Goal: Task Accomplishment & Management: Manage account settings

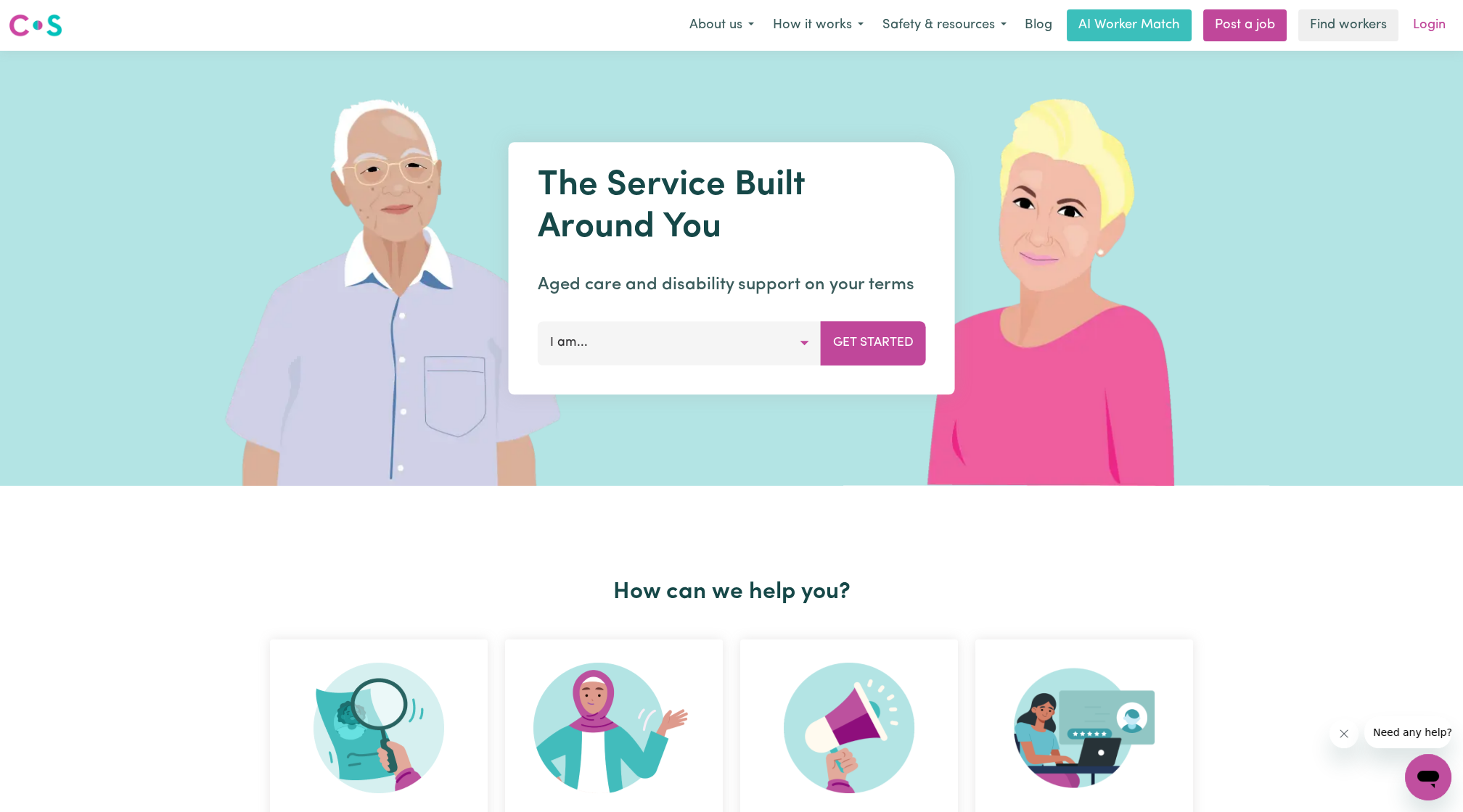
click at [726, 23] on link "Login" at bounding box center [1429, 26] width 50 height 32
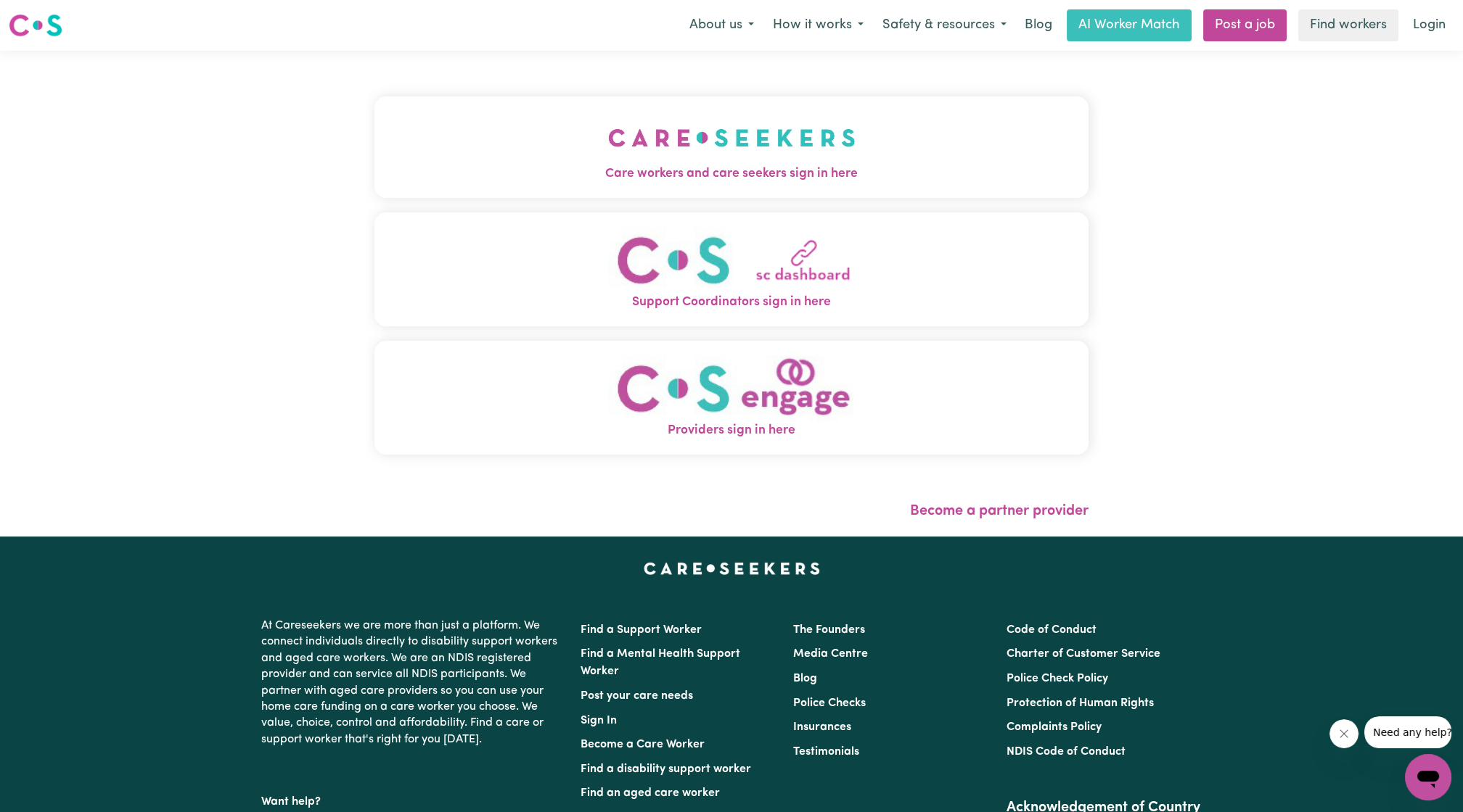
click at [701, 183] on button "Care workers and care seekers sign in here" at bounding box center [732, 147] width 714 height 101
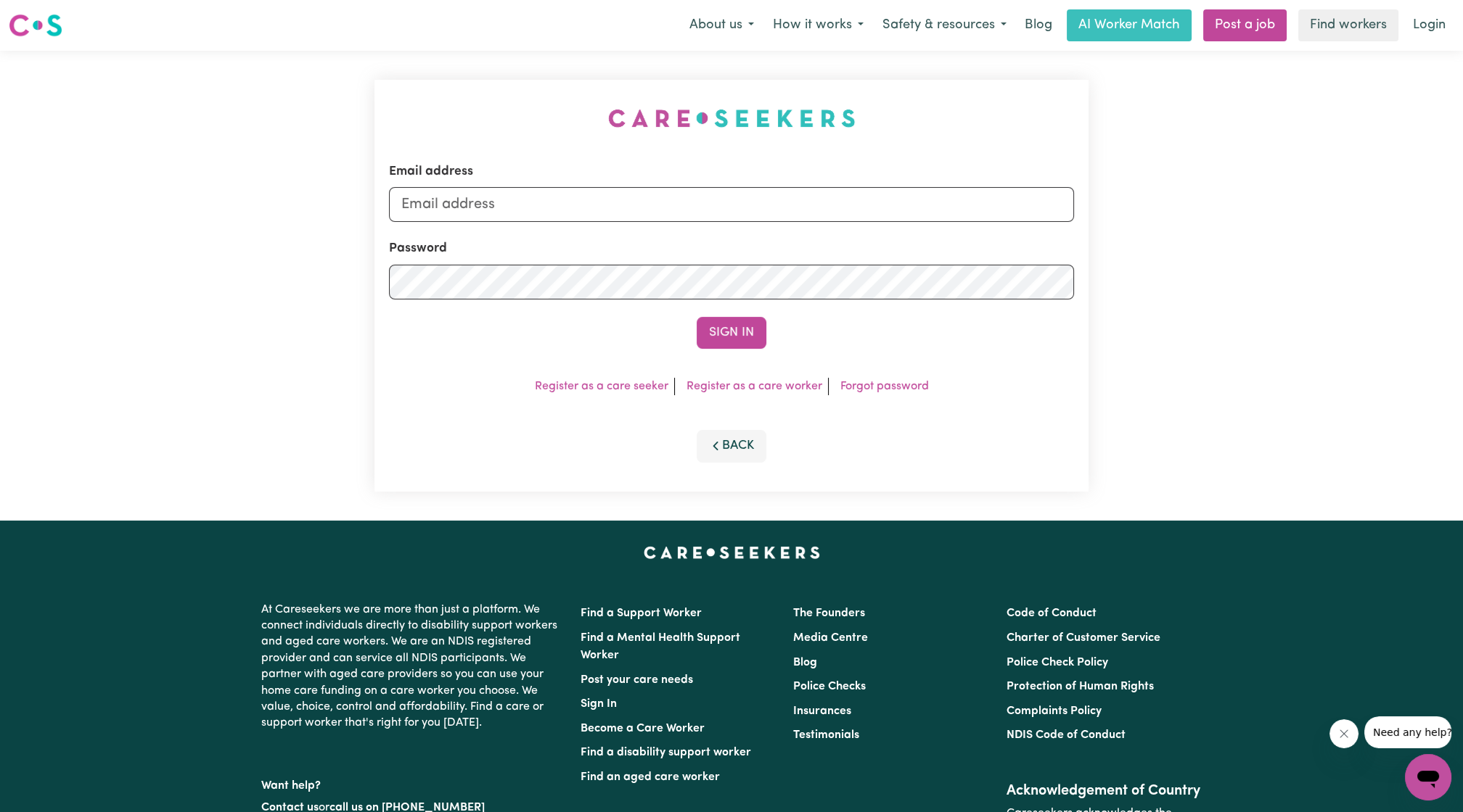
click at [712, 225] on form "Email address Password Sign In" at bounding box center [731, 256] width 685 height 186
click at [715, 209] on input "Email address" at bounding box center [731, 204] width 685 height 35
drag, startPoint x: 472, startPoint y: 204, endPoint x: 837, endPoint y: 194, distance: 365.1
click at [726, 197] on input "[EMAIL_ADDRESS][PERSON_NAME][DOMAIN_NAME]" at bounding box center [731, 204] width 685 height 35
type input "[EMAIL_ADDRESS][PERSON_NAME][DOMAIN_NAME]"
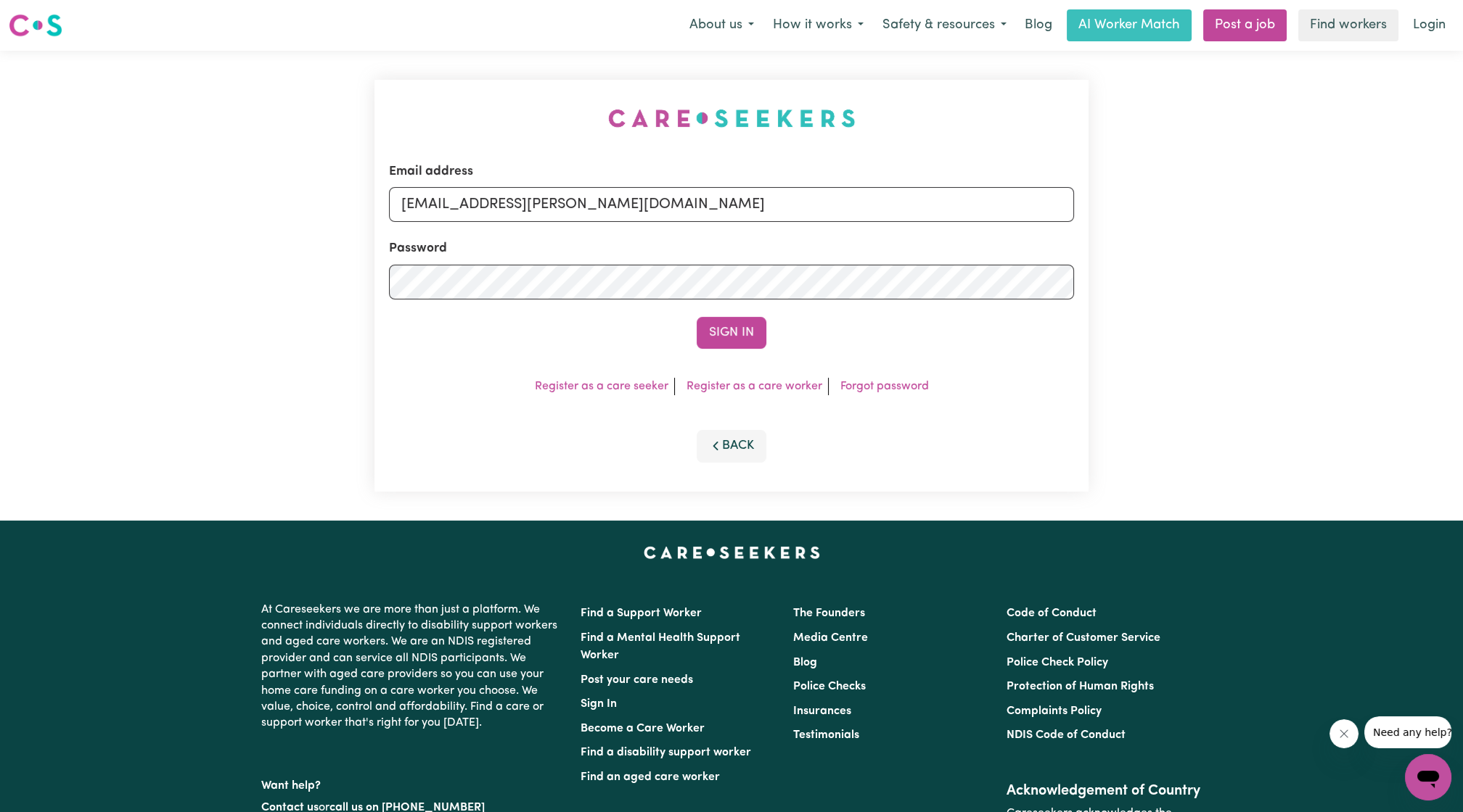
click at [724, 350] on div "Email address [EMAIL_ADDRESS][PERSON_NAME][DOMAIN_NAME] Password Sign In Regist…" at bounding box center [732, 286] width 714 height 412
click at [721, 331] on button "Sign In" at bounding box center [731, 333] width 69 height 32
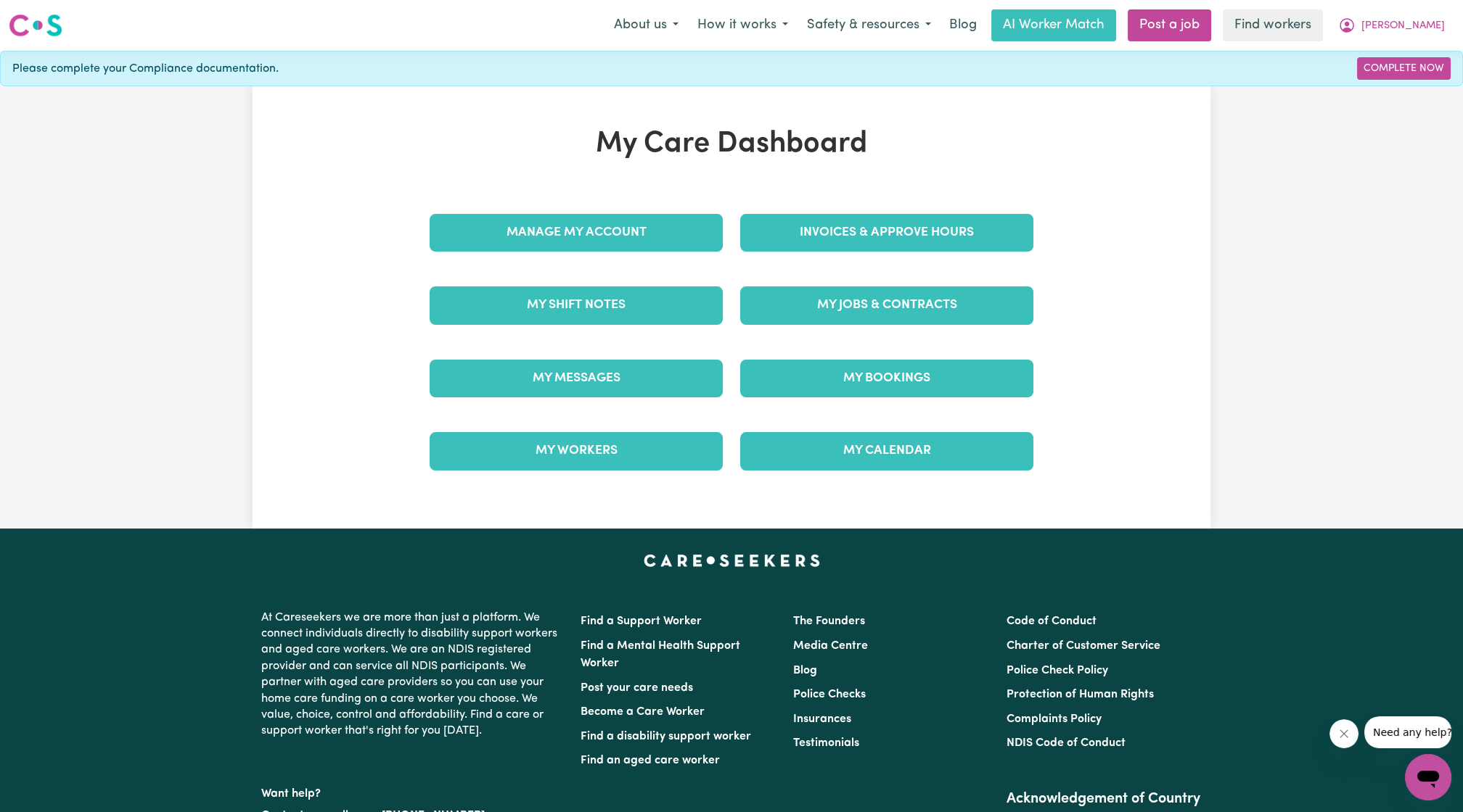
click at [726, 189] on div "My Care Dashboard Manage My Account Invoices & Approve Hours My Shift Notes My …" at bounding box center [732, 307] width 639 height 361
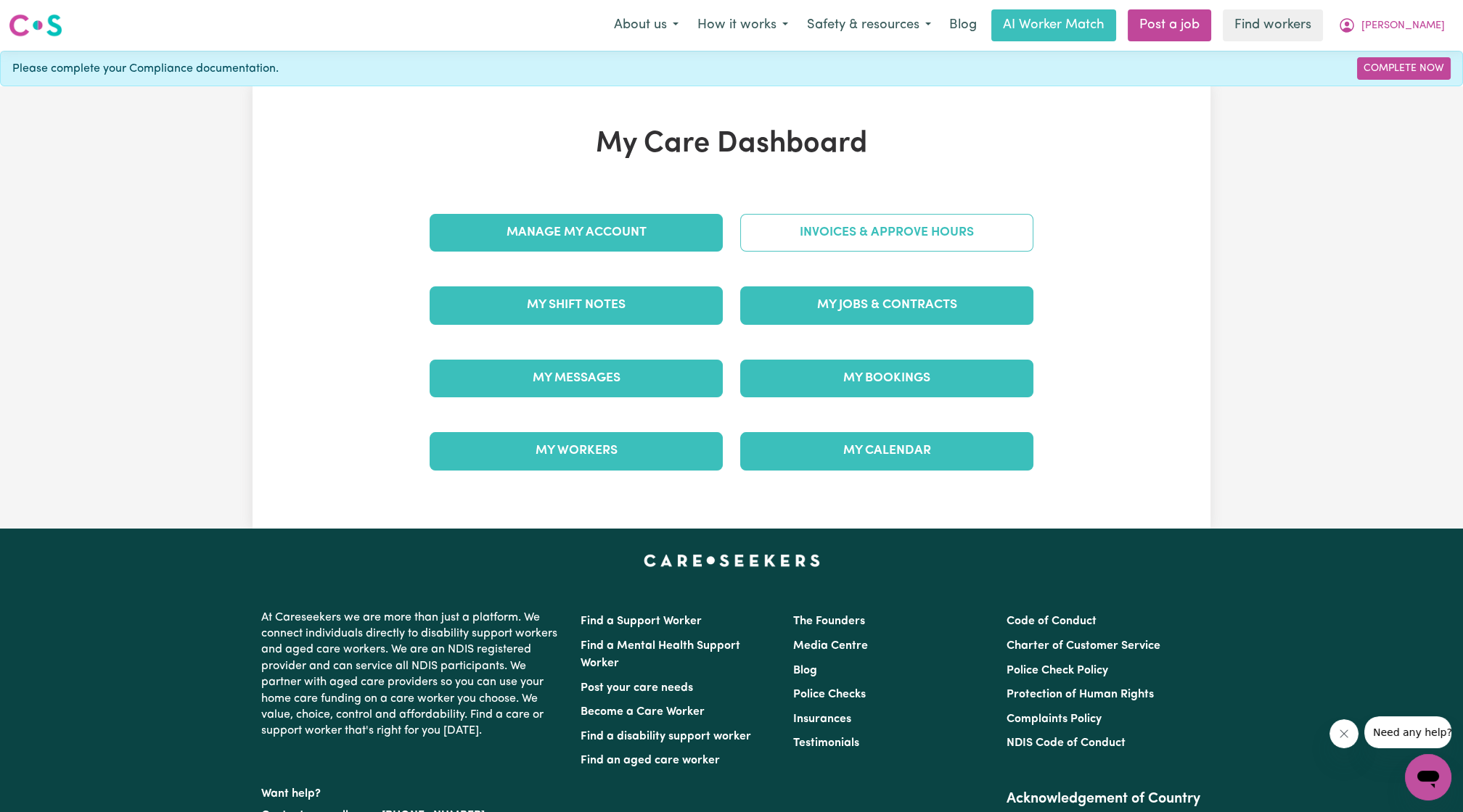
click at [726, 250] on link "Invoices & Approve Hours" at bounding box center [887, 233] width 294 height 38
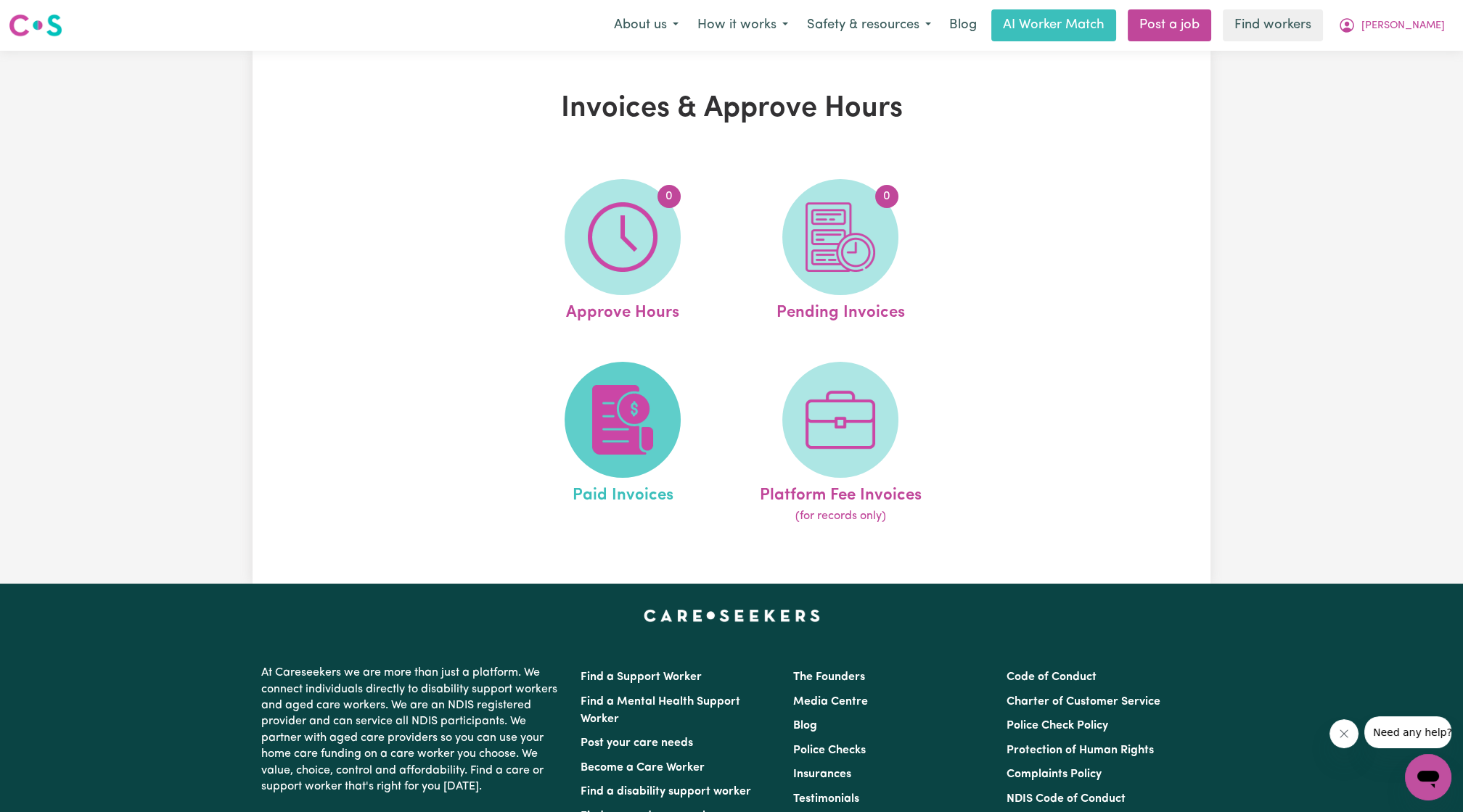
click at [634, 417] on img at bounding box center [623, 419] width 69 height 69
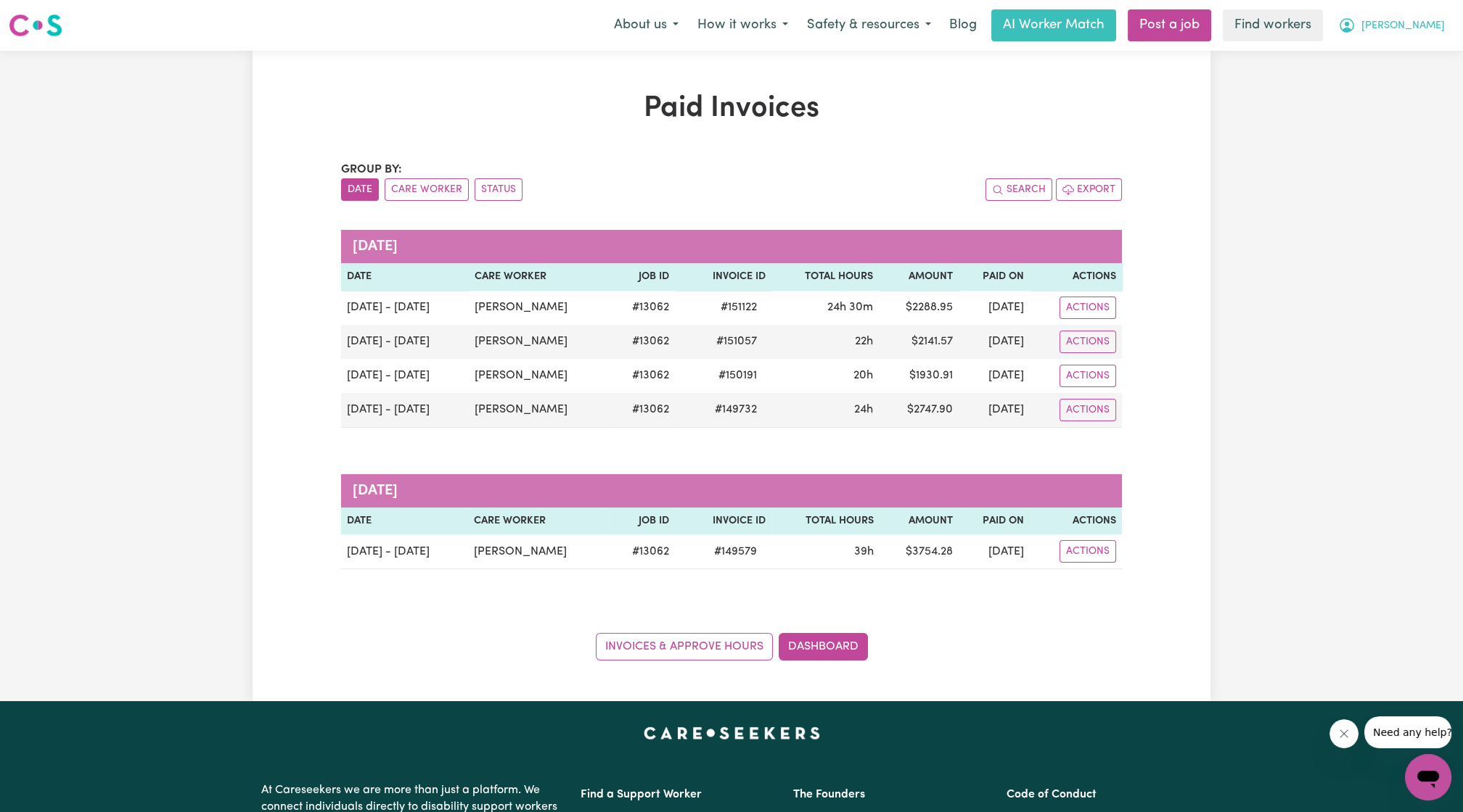
click at [726, 20] on span "[PERSON_NAME]" at bounding box center [1403, 26] width 83 height 16
click at [726, 56] on link "My Dashboard" at bounding box center [1397, 57] width 115 height 28
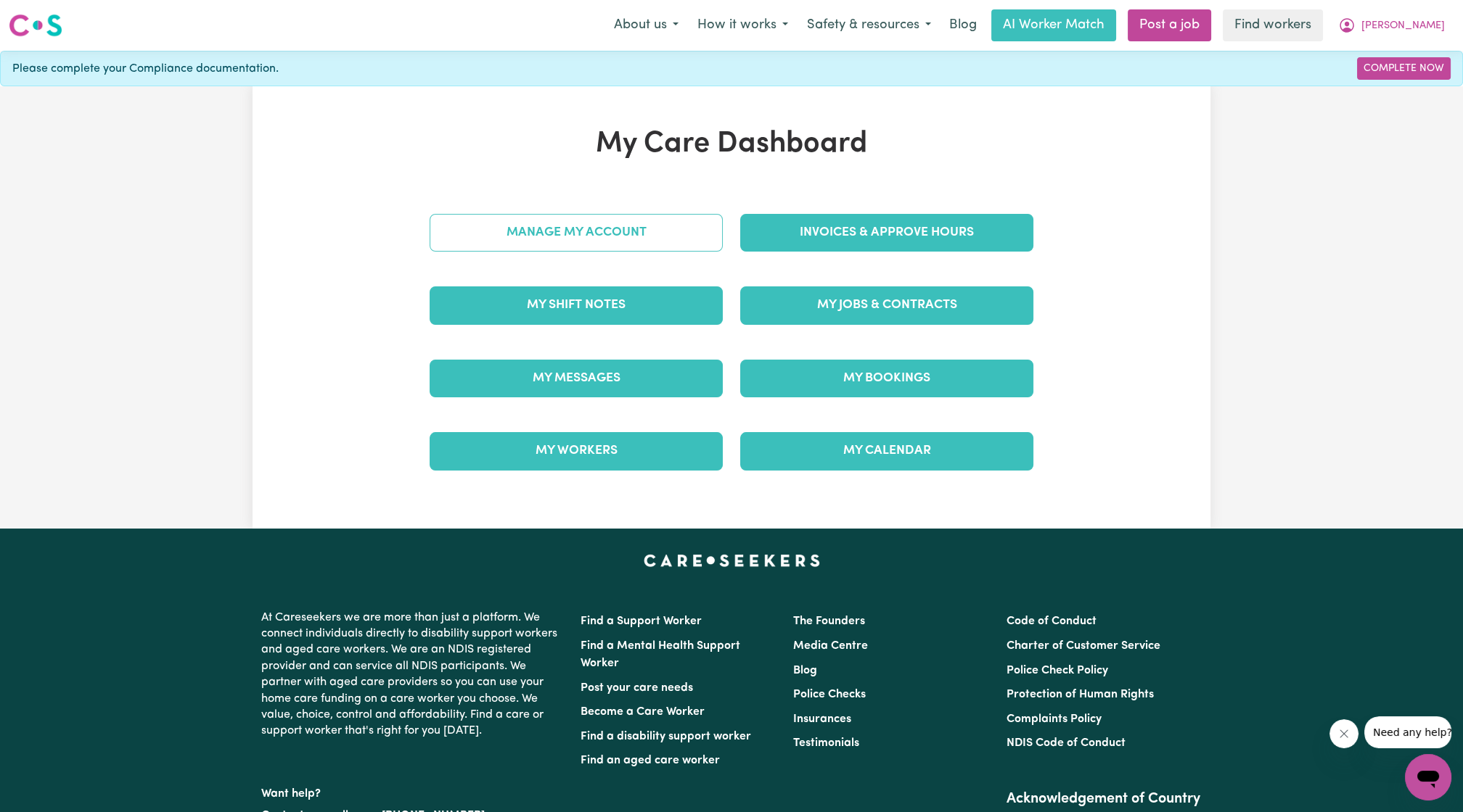
click at [658, 247] on link "Manage My Account" at bounding box center [576, 233] width 294 height 38
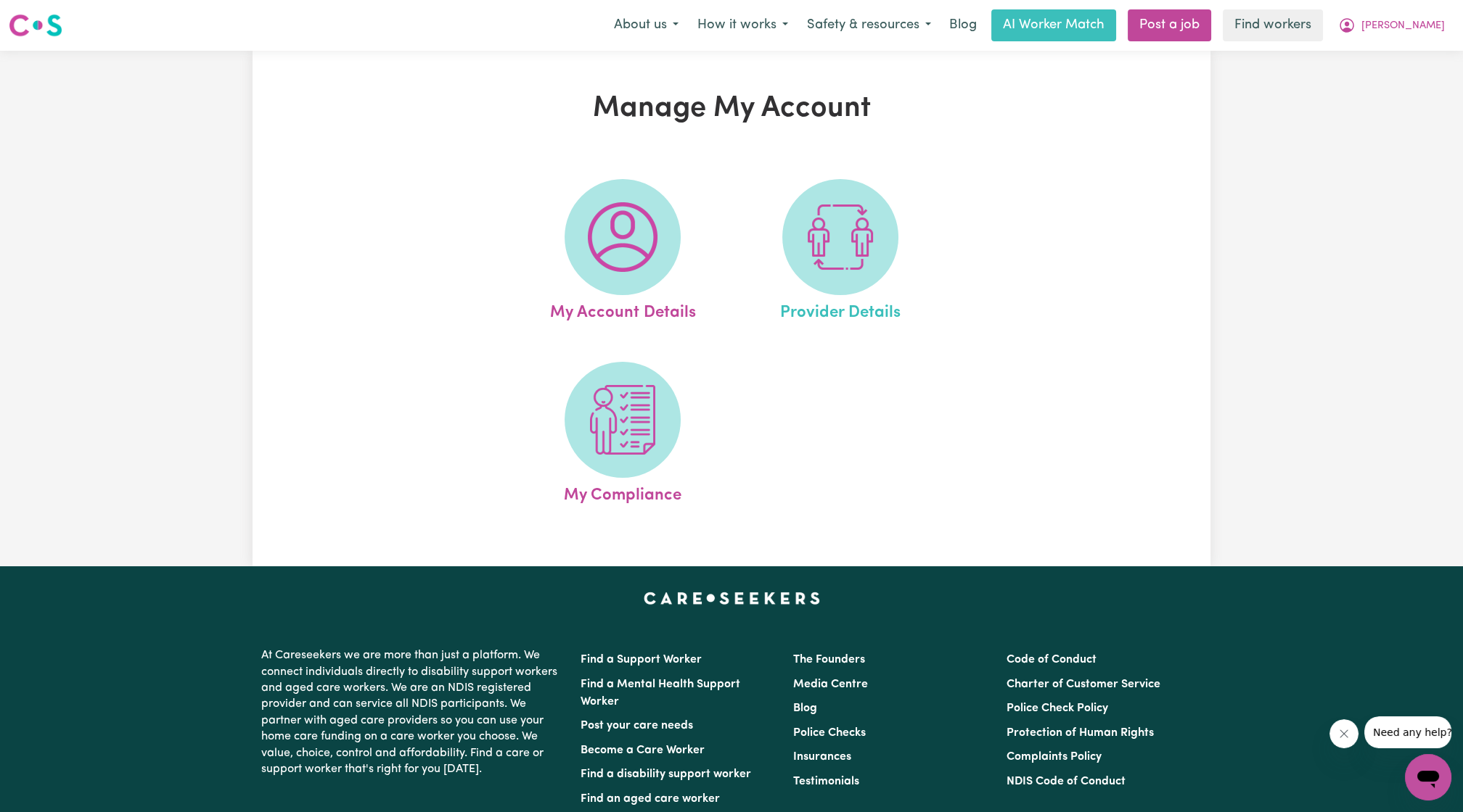
click at [726, 259] on link "Provider Details" at bounding box center [840, 253] width 209 height 147
select select "NDIS_FUNDING_PLAN_MANAGED"
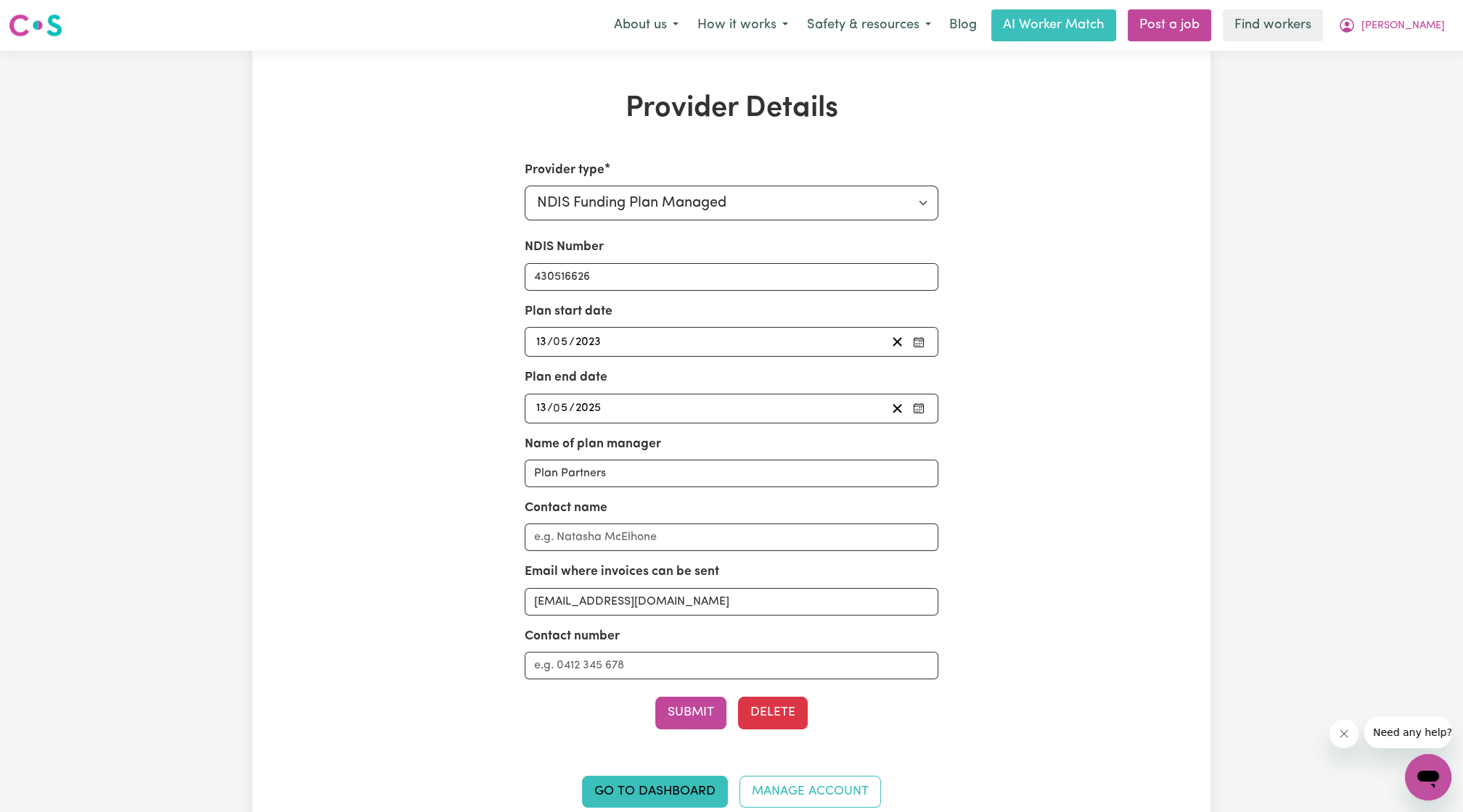
click at [726, 243] on div "Provider Details Provider type Select your provider type... Privately Aged Care…" at bounding box center [732, 458] width 958 height 734
click at [726, 16] on button "[PERSON_NAME]" at bounding box center [1392, 25] width 126 height 31
click at [726, 54] on link "My Dashboard" at bounding box center [1397, 57] width 115 height 28
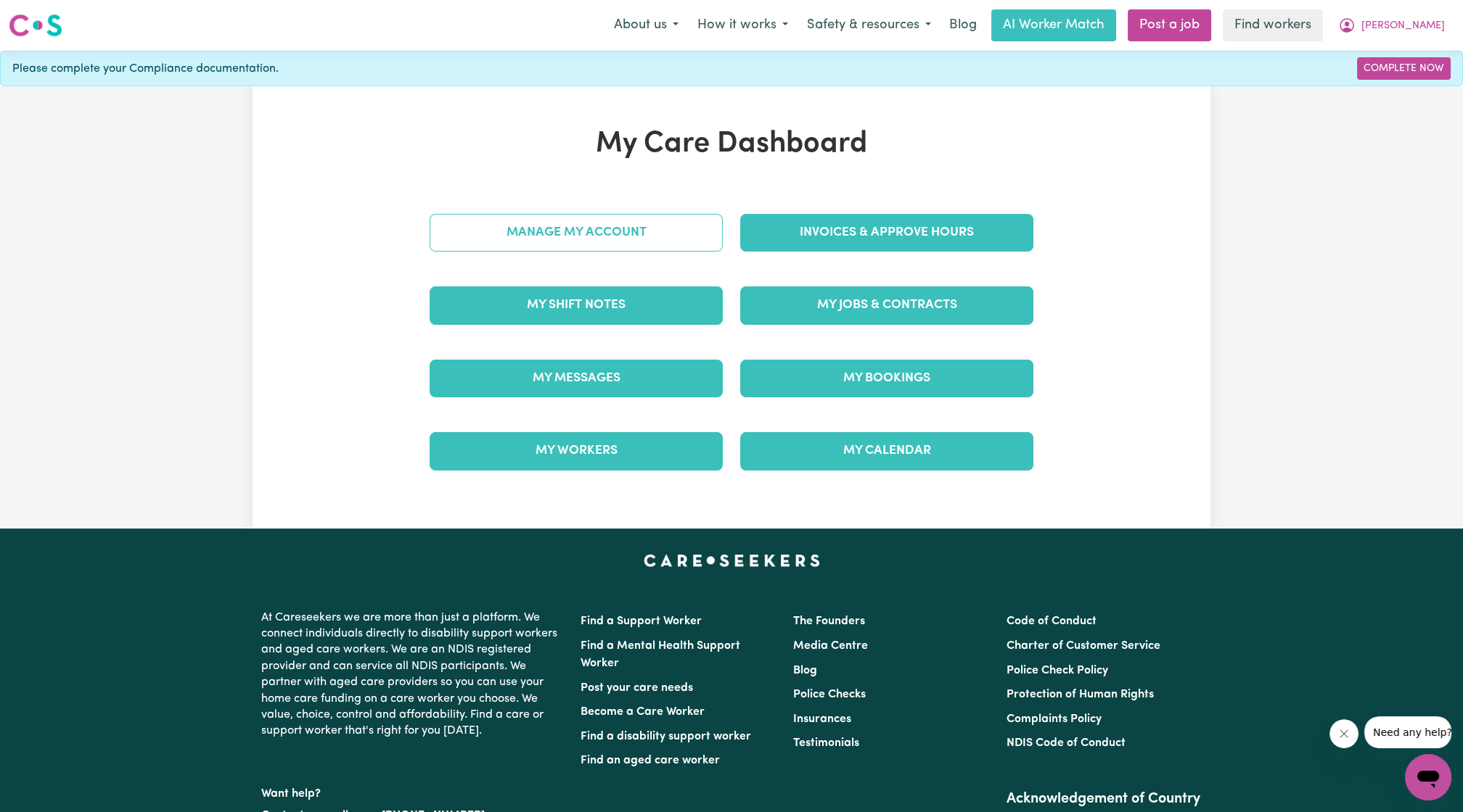
click at [686, 247] on link "Manage My Account" at bounding box center [576, 233] width 294 height 38
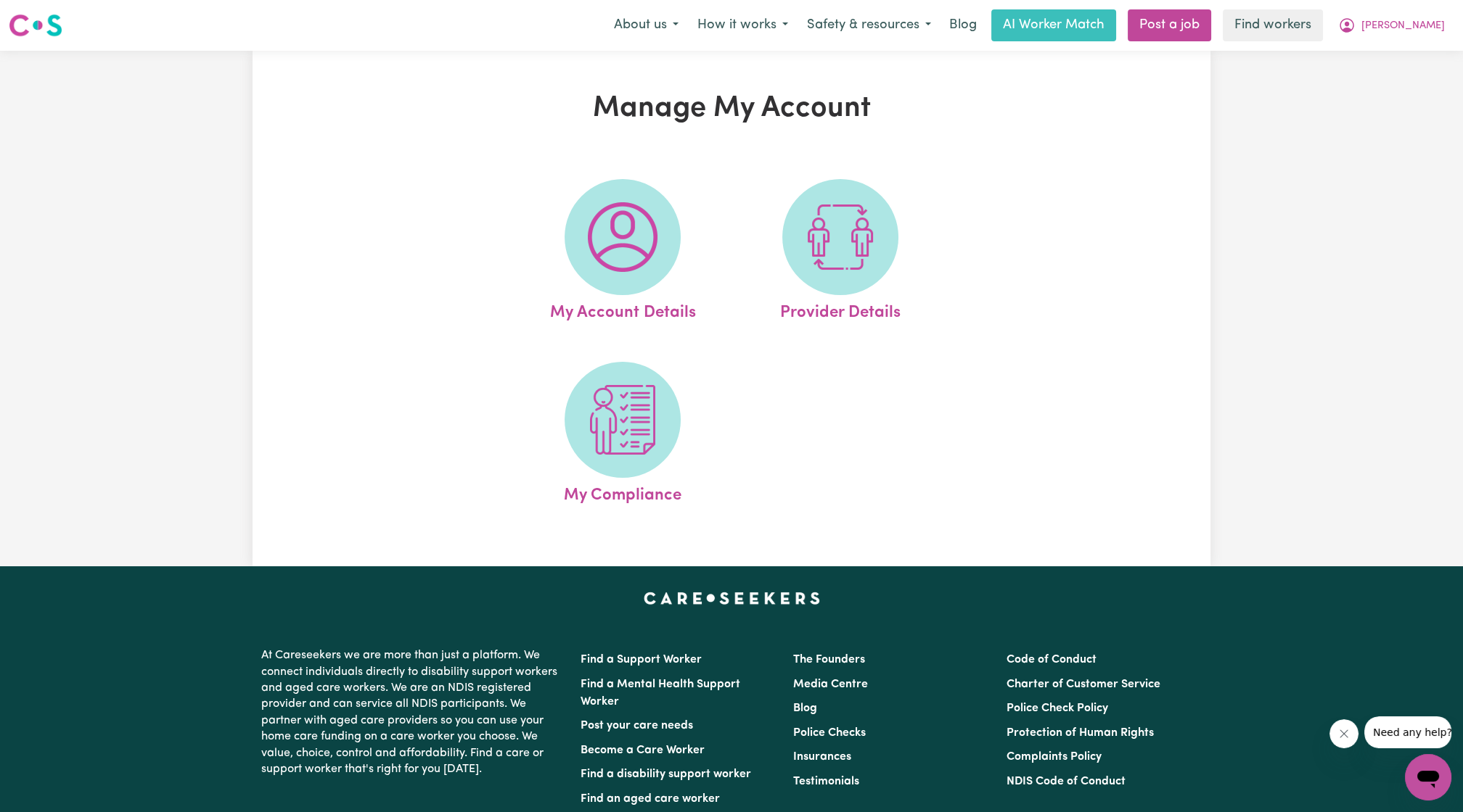
click at [726, 115] on div "Manage My Account My Account Details Provider Details My Compliance" at bounding box center [731, 308] width 1463 height 516
click at [726, 31] on span "[PERSON_NAME]" at bounding box center [1403, 26] width 83 height 16
click at [726, 58] on link "My Dashboard" at bounding box center [1397, 57] width 115 height 28
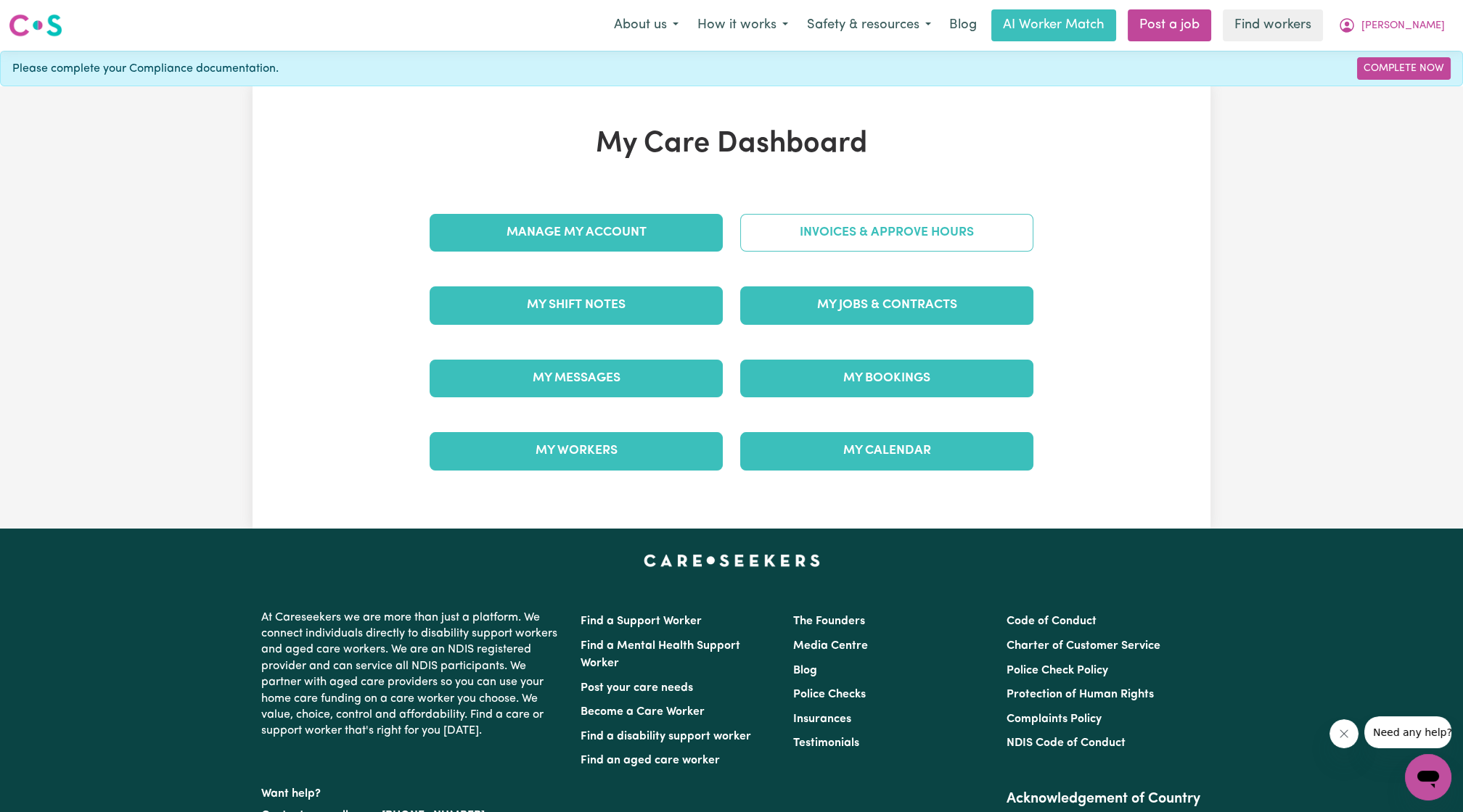
drag, startPoint x: 730, startPoint y: 250, endPoint x: 758, endPoint y: 230, distance: 34.4
click at [726, 250] on div "Manage My Account Invoices & Approve Hours My Shift Notes My Jobs & Contracts M…" at bounding box center [731, 342] width 621 height 291
click at [726, 230] on link "Invoices & Approve Hours" at bounding box center [887, 233] width 294 height 38
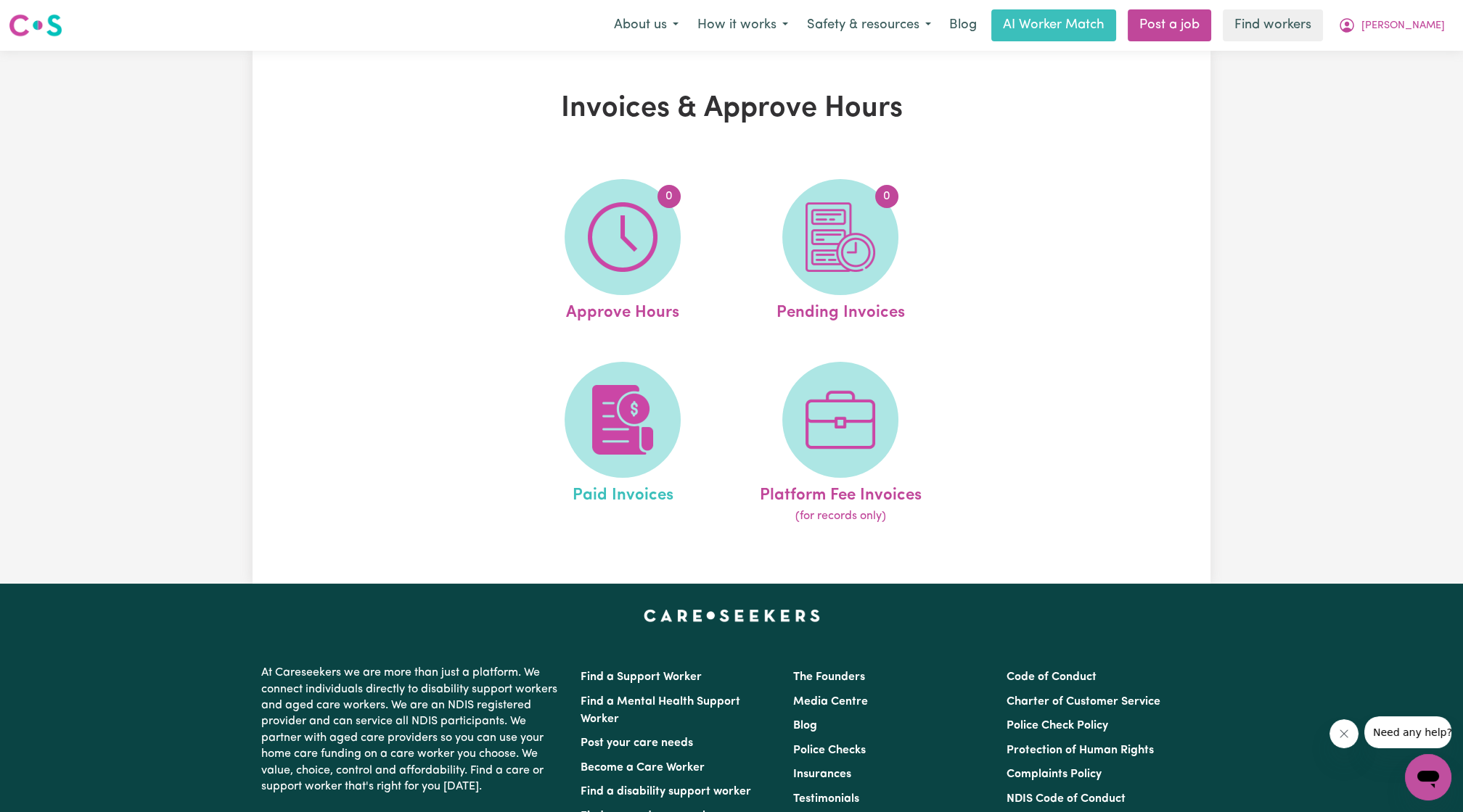
click at [650, 362] on link "Paid Invoices" at bounding box center [622, 443] width 209 height 164
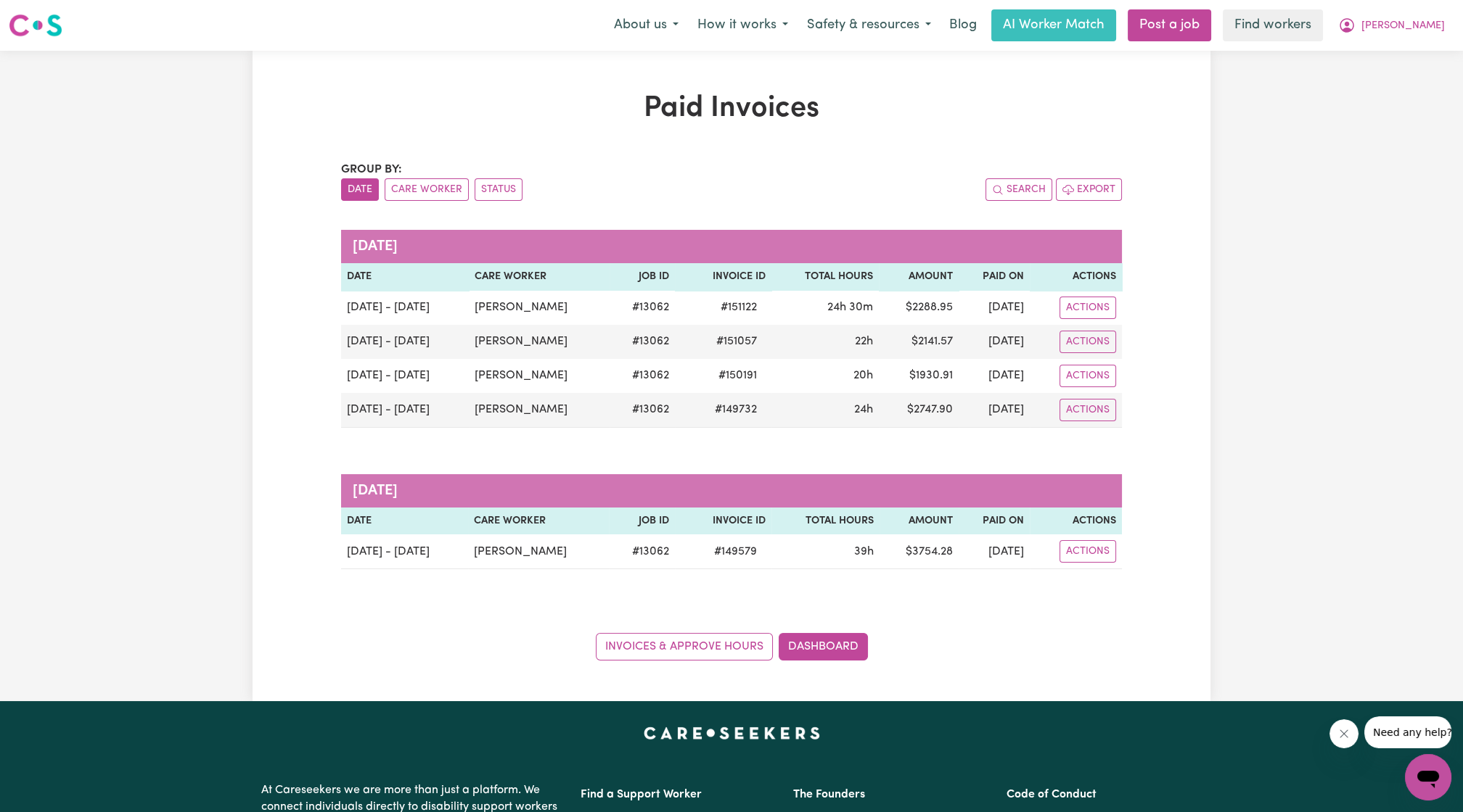
drag, startPoint x: 1036, startPoint y: 409, endPoint x: 348, endPoint y: 258, distance: 704.4
click at [348, 258] on table "[DATE] Date Care Worker Job ID Invoice ID Total Hours Amount Paid On Actions [D…" at bounding box center [731, 329] width 781 height 198
click at [726, 541] on div "Paid Invoices Group by: Date Care Worker Status Search Export [DATE] Date Care …" at bounding box center [732, 376] width 958 height 569
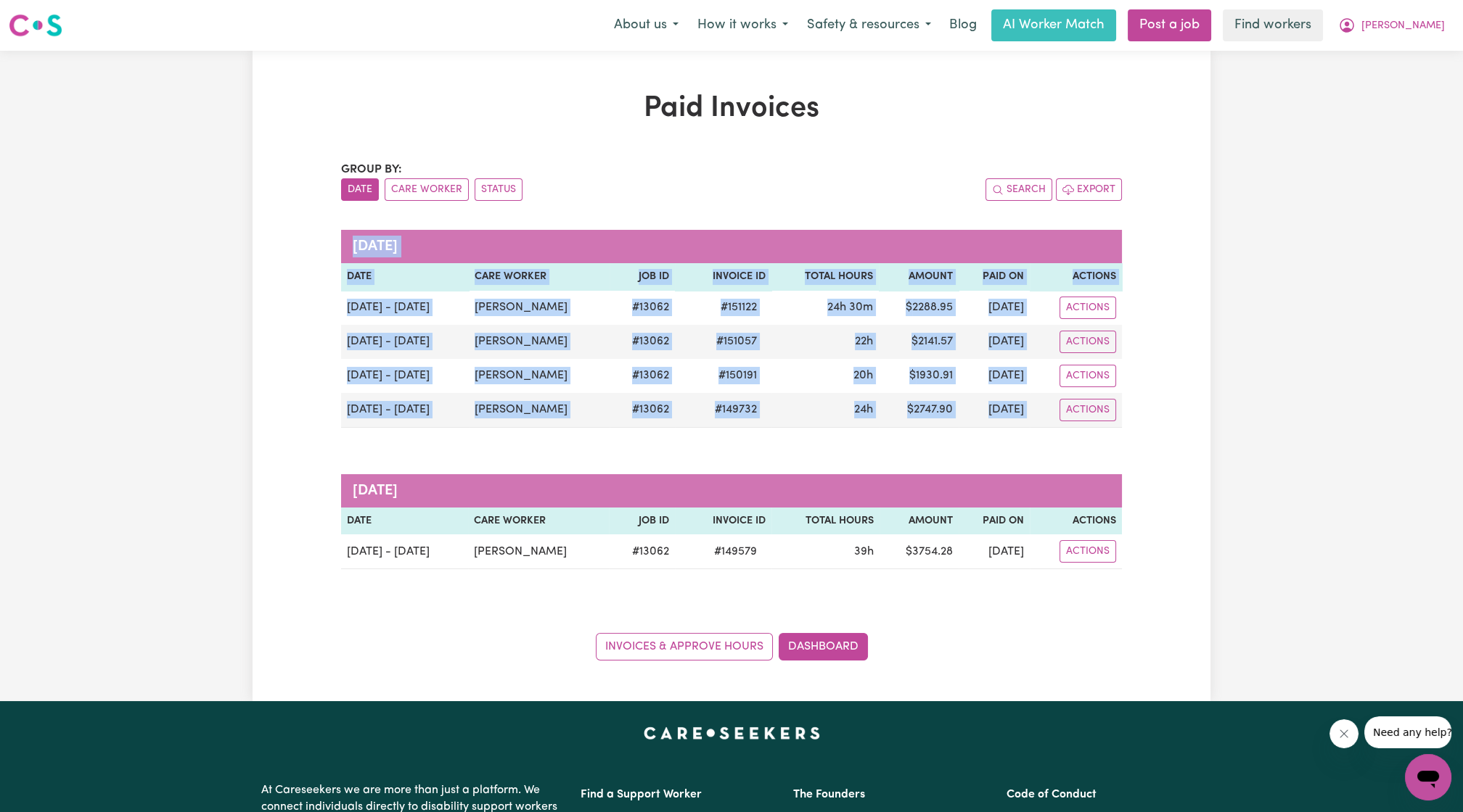
drag, startPoint x: 1159, startPoint y: 552, endPoint x: 347, endPoint y: 253, distance: 865.3
click at [347, 253] on div "Paid Invoices Group by: Date Care Worker Status Search Export [DATE] Date Care …" at bounding box center [732, 376] width 958 height 569
click at [726, 516] on th "Total Hours" at bounding box center [825, 522] width 107 height 28
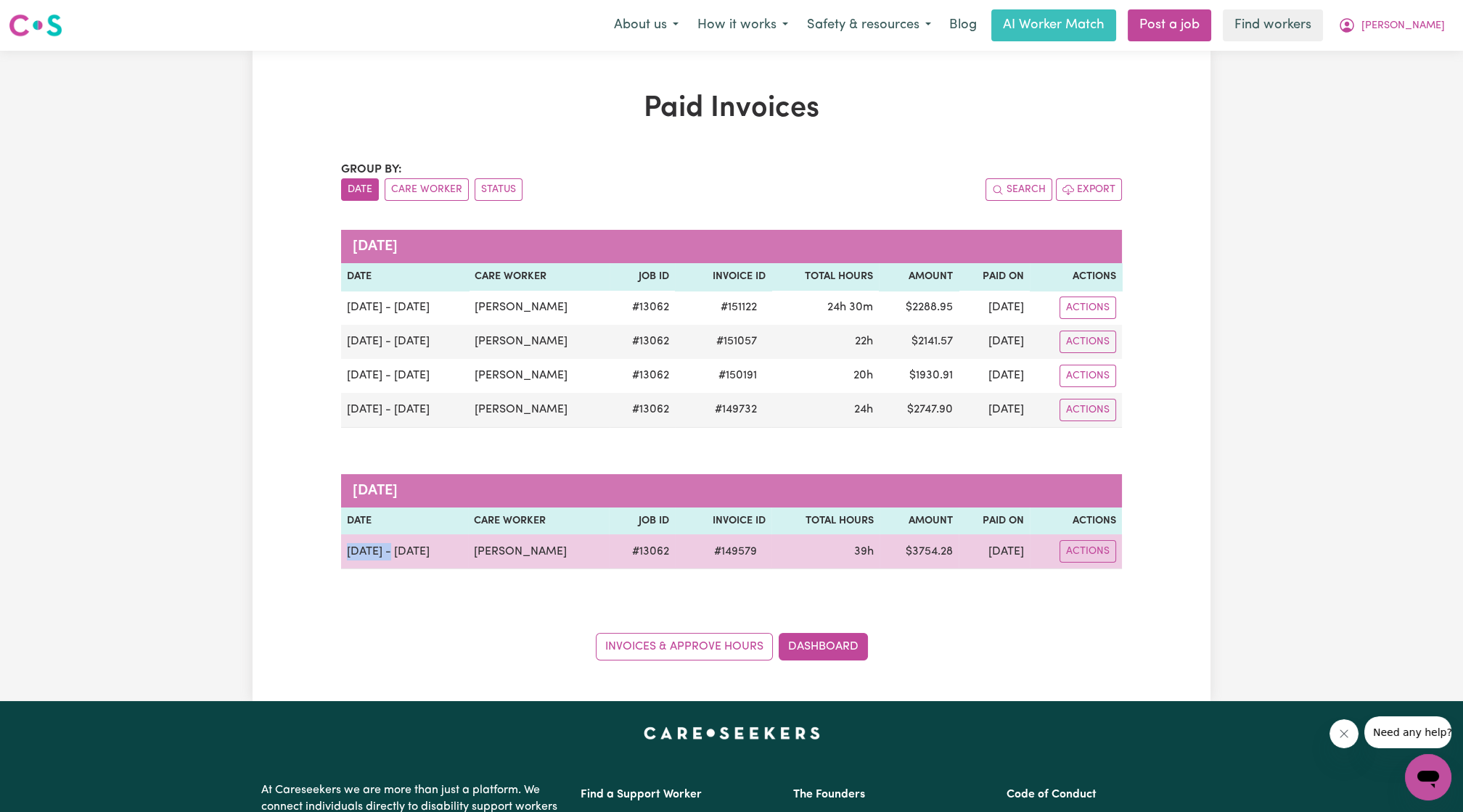
drag, startPoint x: 349, startPoint y: 550, endPoint x: 392, endPoint y: 552, distance: 43.0
click at [392, 552] on td "[DATE] - [DATE]" at bounding box center [405, 551] width 127 height 35
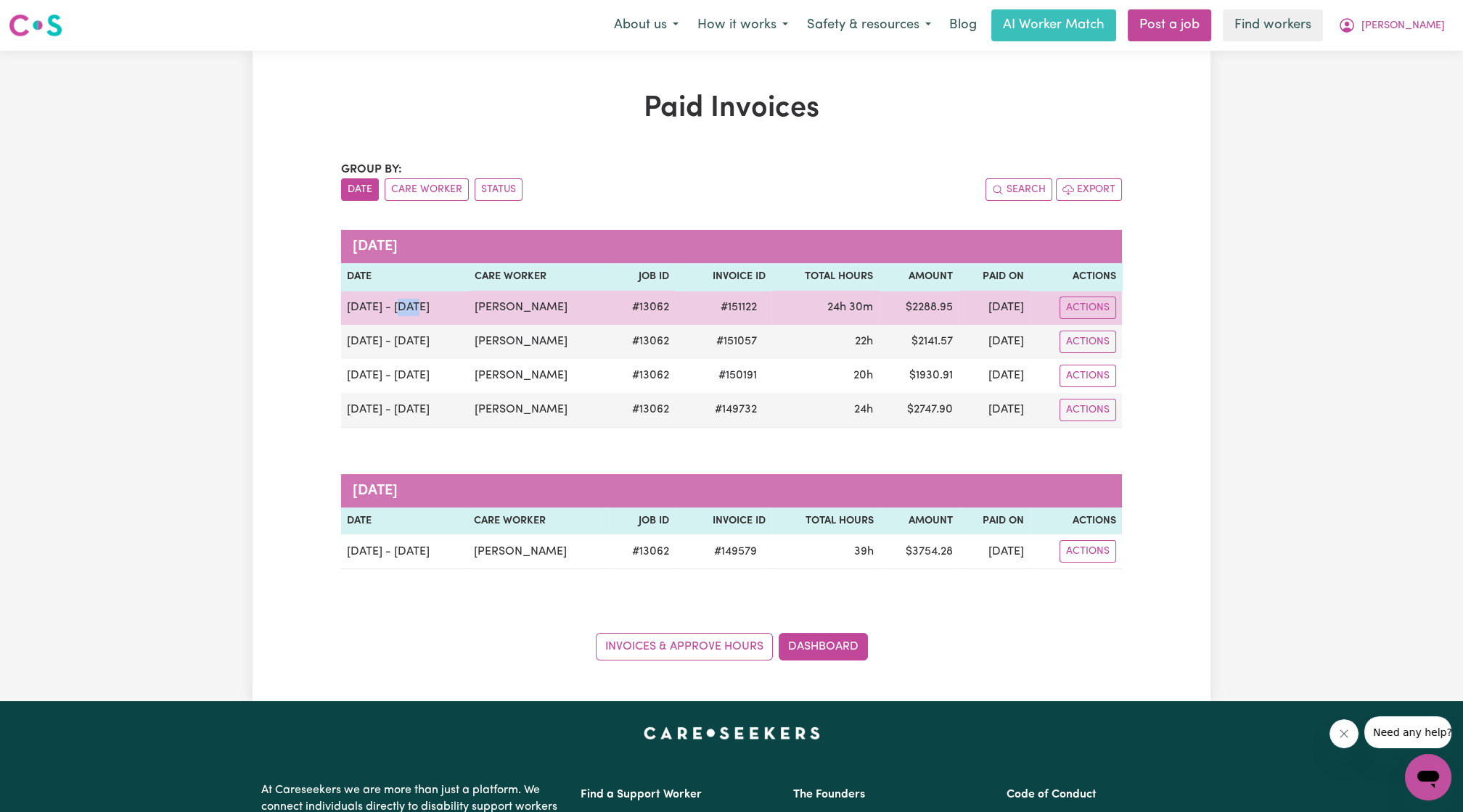
drag, startPoint x: 400, startPoint y: 303, endPoint x: 415, endPoint y: 310, distance: 16.6
click at [415, 310] on td "[DATE] - [DATE]" at bounding box center [405, 307] width 128 height 34
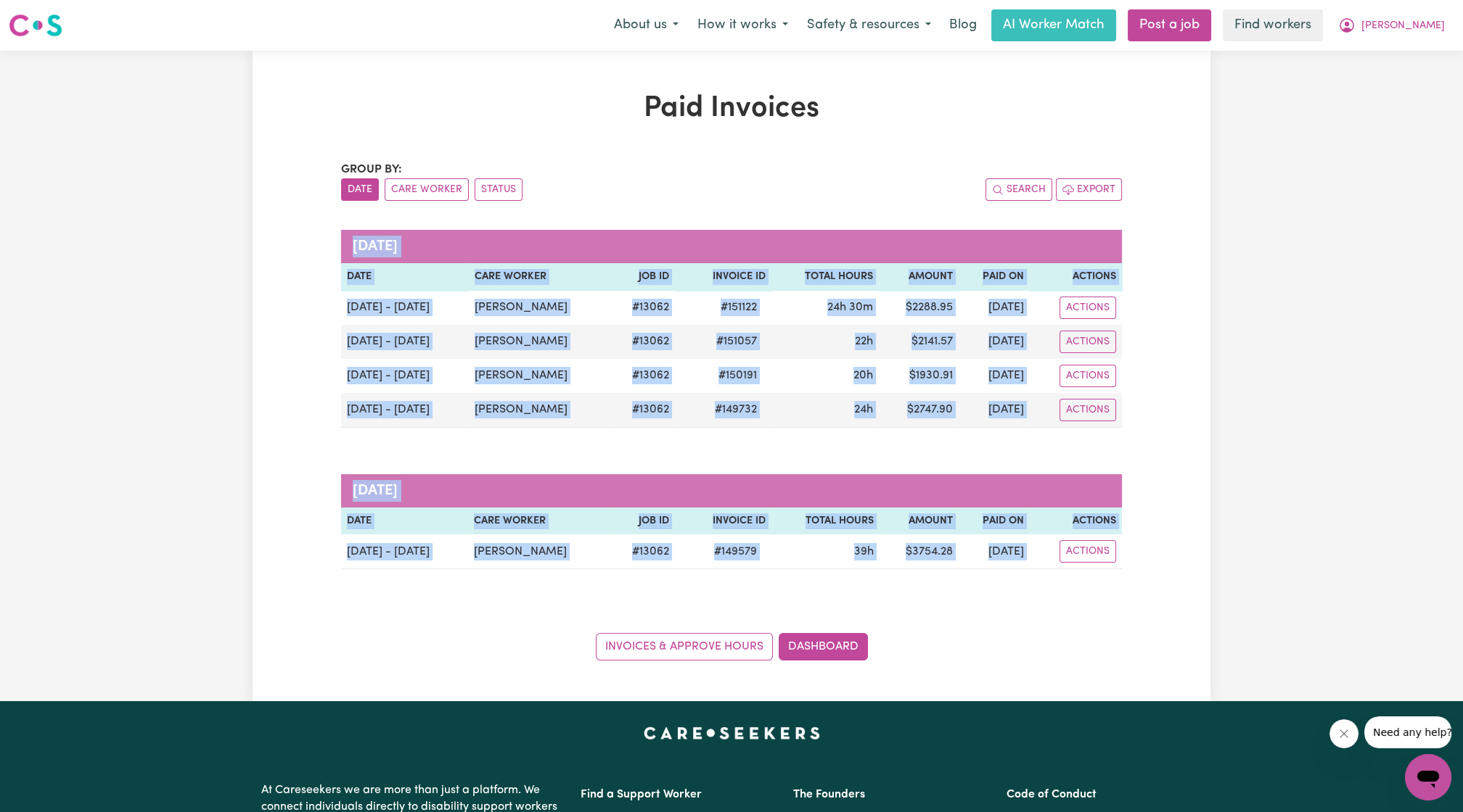
drag, startPoint x: 1223, startPoint y: 572, endPoint x: 283, endPoint y: 311, distance: 975.6
click at [283, 311] on div "Paid Invoices Group by: Date Care Worker Status Search Export [DATE] Date Care …" at bounding box center [731, 376] width 1463 height 650
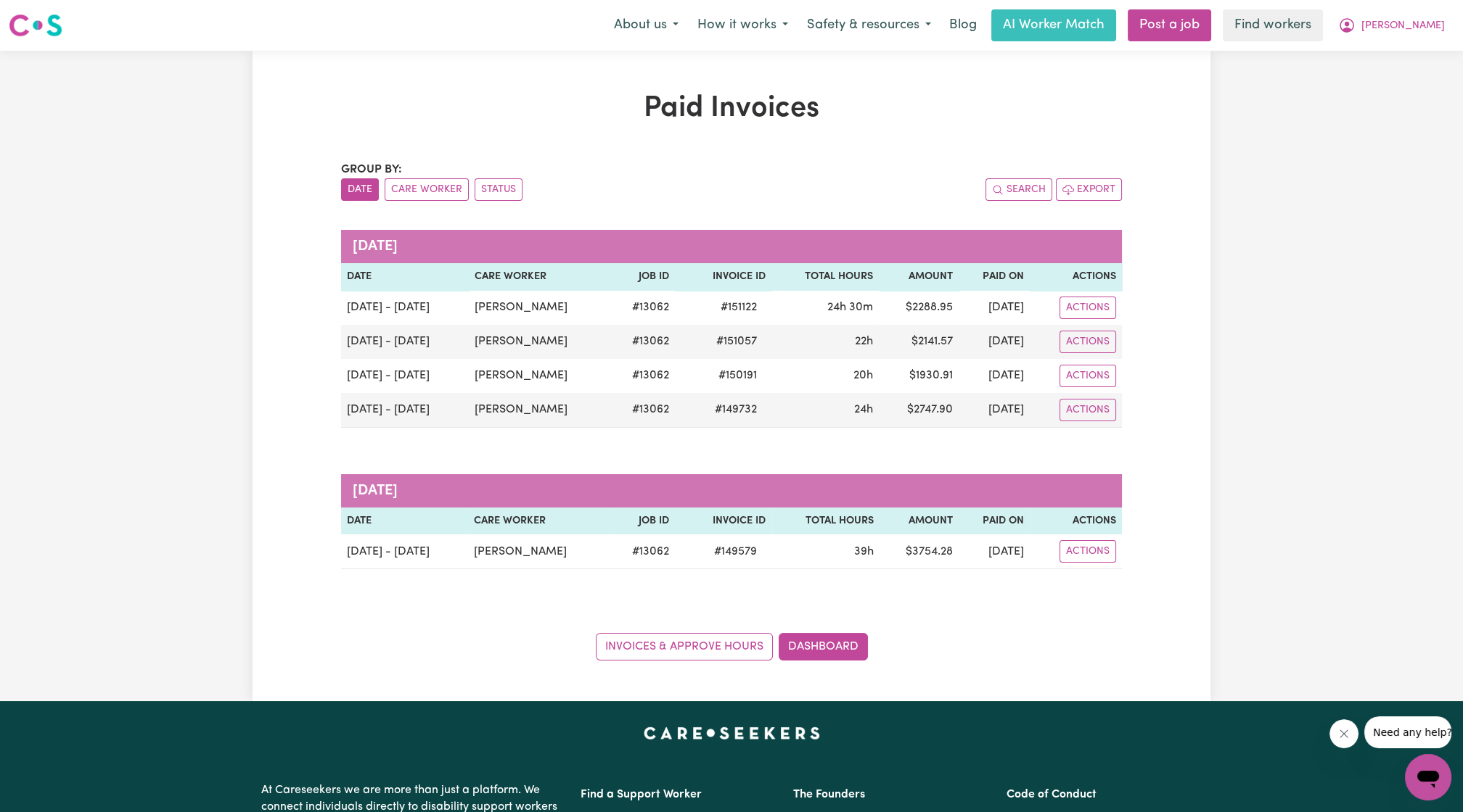
click at [726, 148] on div "Paid Invoices Group by: Date Care Worker Status Search Export [DATE] Date Care …" at bounding box center [731, 376] width 1463 height 650
click at [726, 24] on span "[PERSON_NAME]" at bounding box center [1403, 26] width 83 height 16
click at [726, 57] on link "My Dashboard" at bounding box center [1397, 57] width 115 height 28
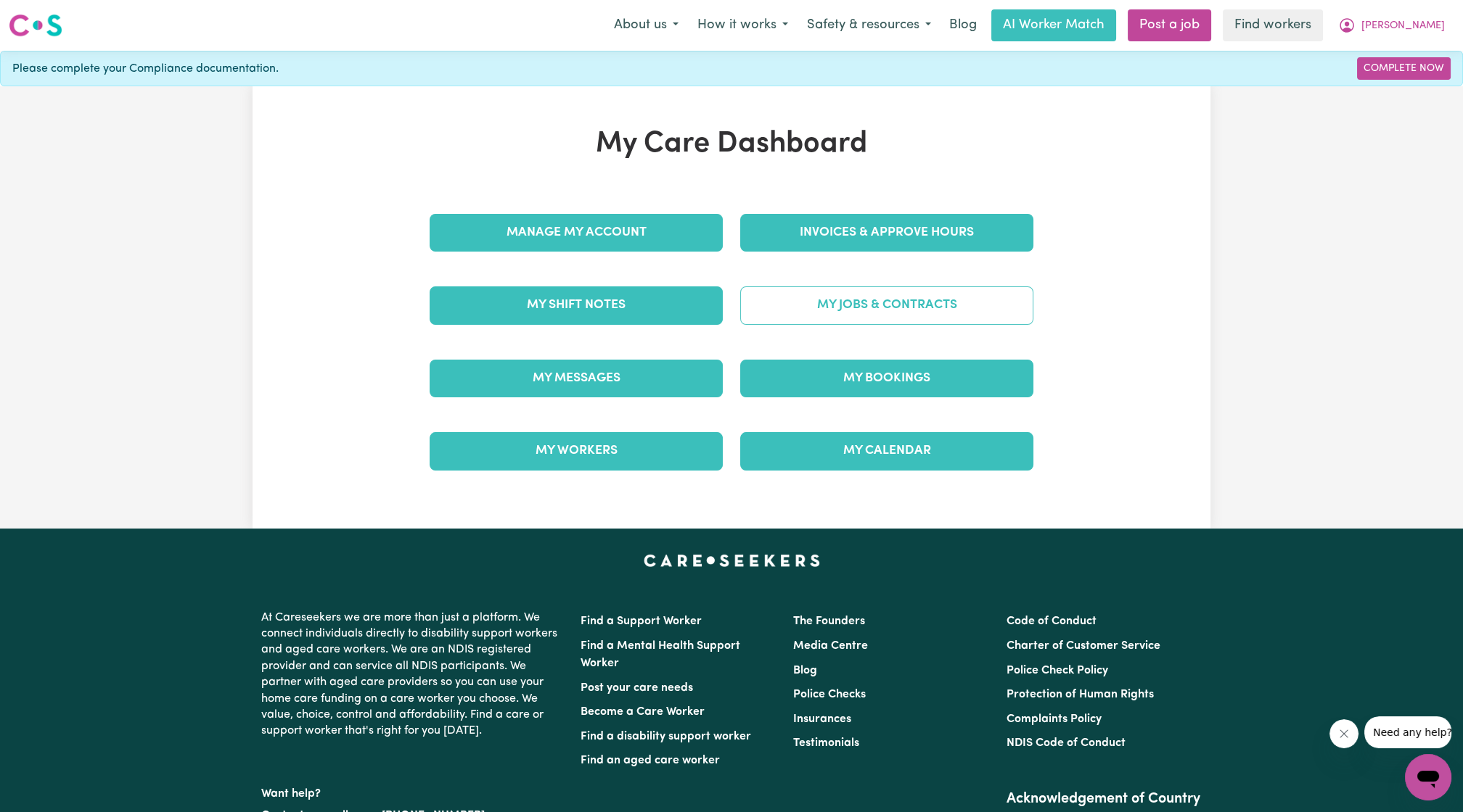
click at [726, 310] on link "My Jobs & Contracts" at bounding box center [887, 305] width 294 height 38
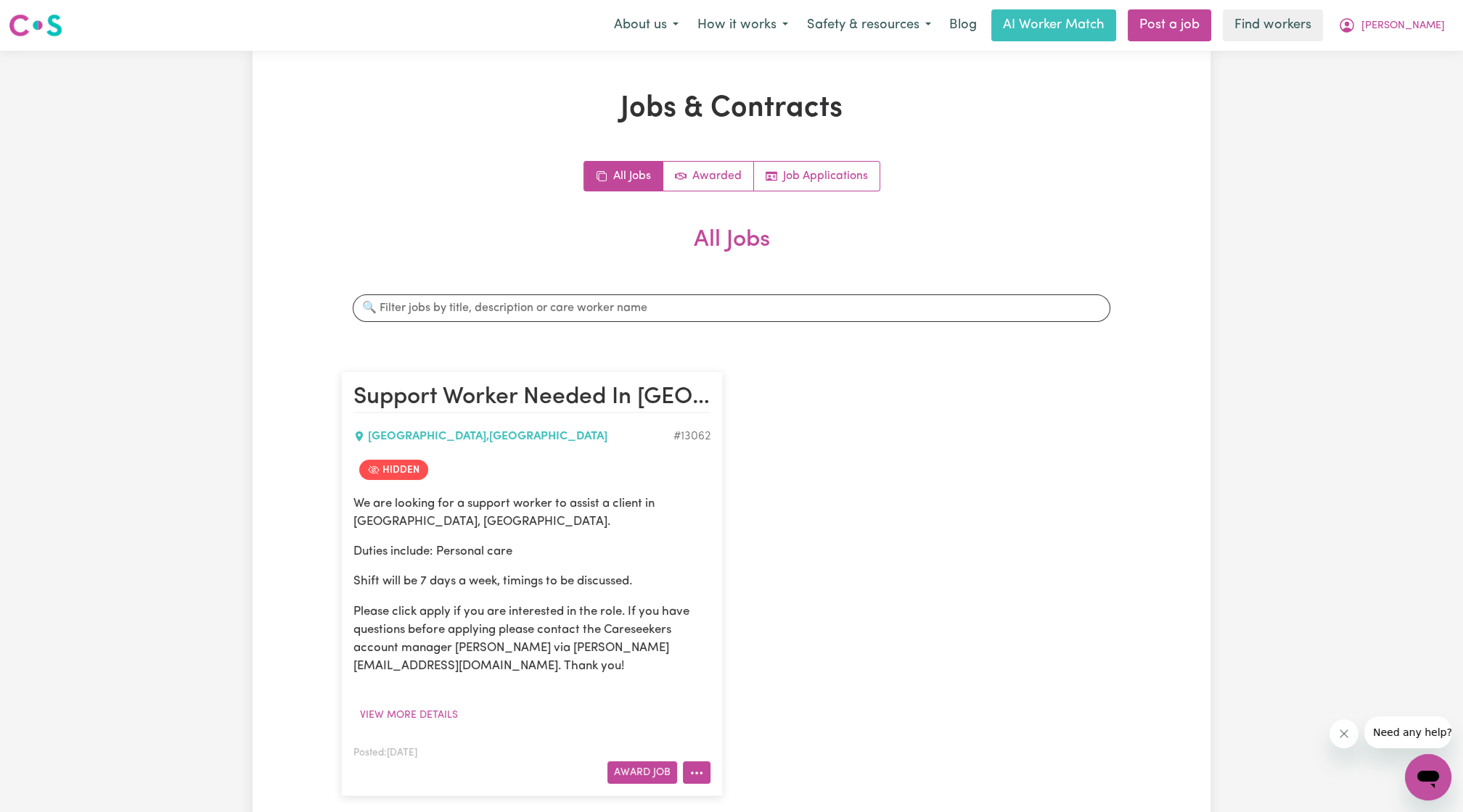
click at [710, 777] on button "More options" at bounding box center [696, 772] width 28 height 23
click at [726, 594] on link "View/Edit Contract" at bounding box center [754, 594] width 141 height 29
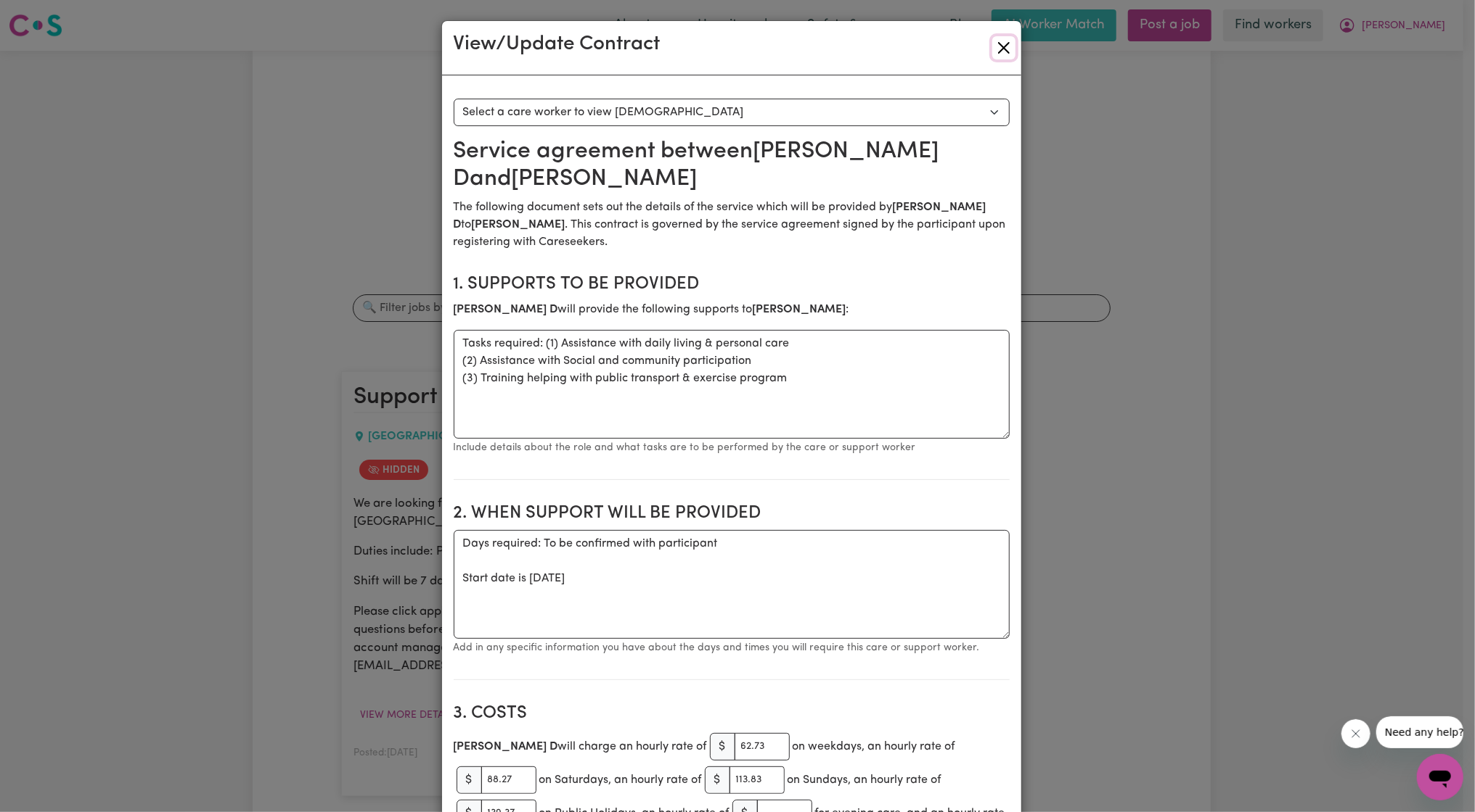
click at [726, 44] on button "Close" at bounding box center [1003, 48] width 23 height 23
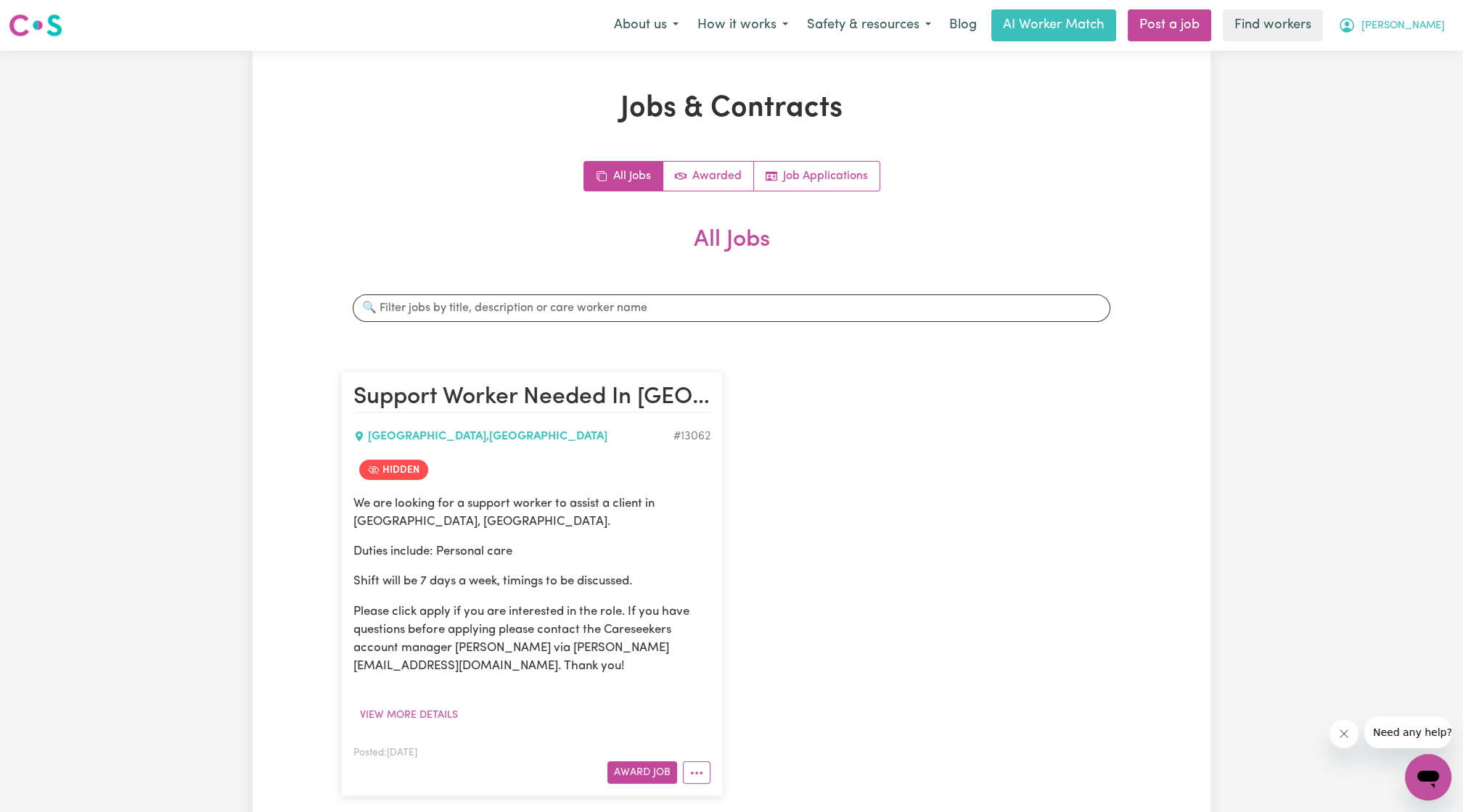
click at [726, 29] on span "[PERSON_NAME]" at bounding box center [1403, 26] width 83 height 16
click at [726, 83] on link "Logout" at bounding box center [1397, 83] width 115 height 28
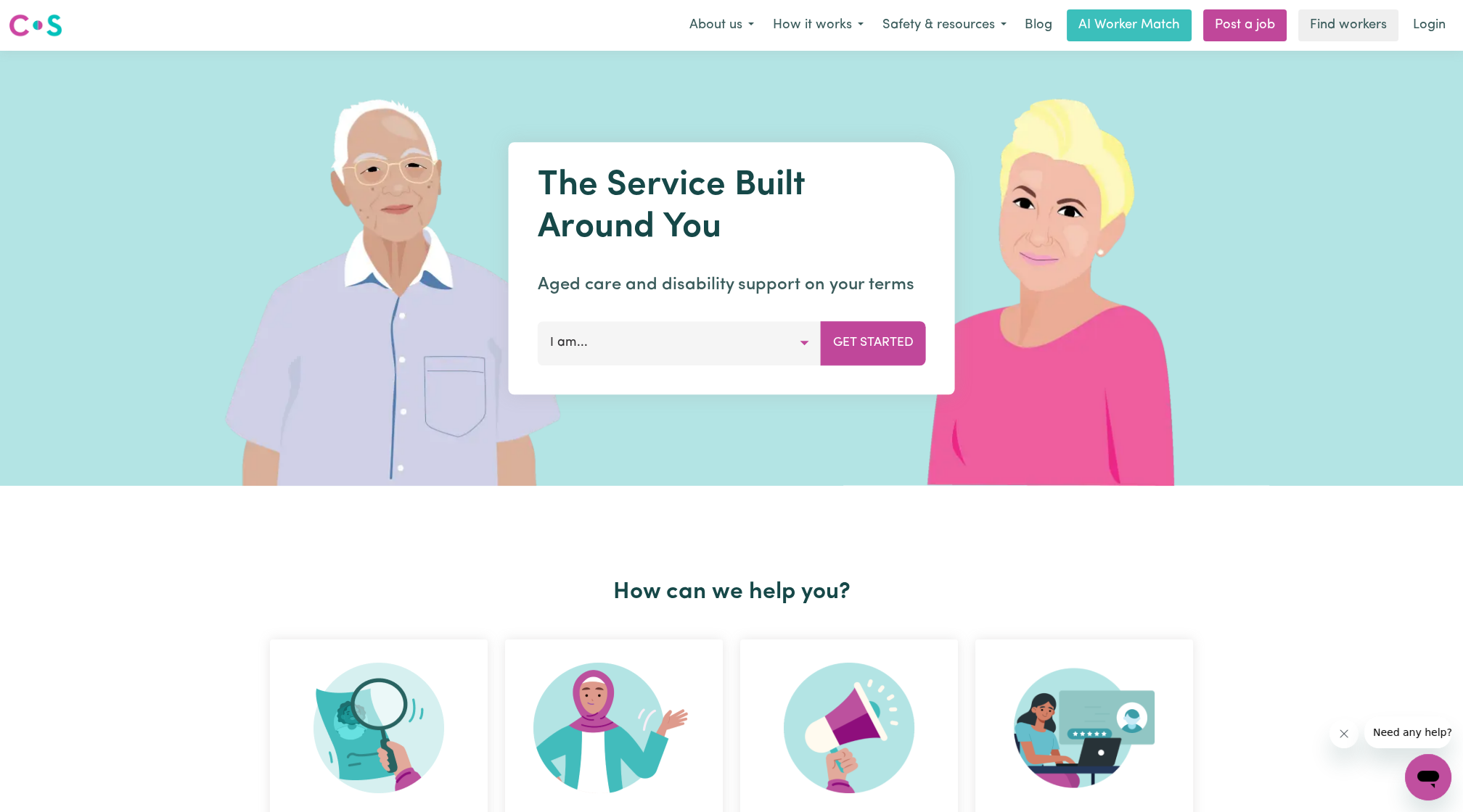
click at [726, 31] on link "Login" at bounding box center [1429, 26] width 50 height 32
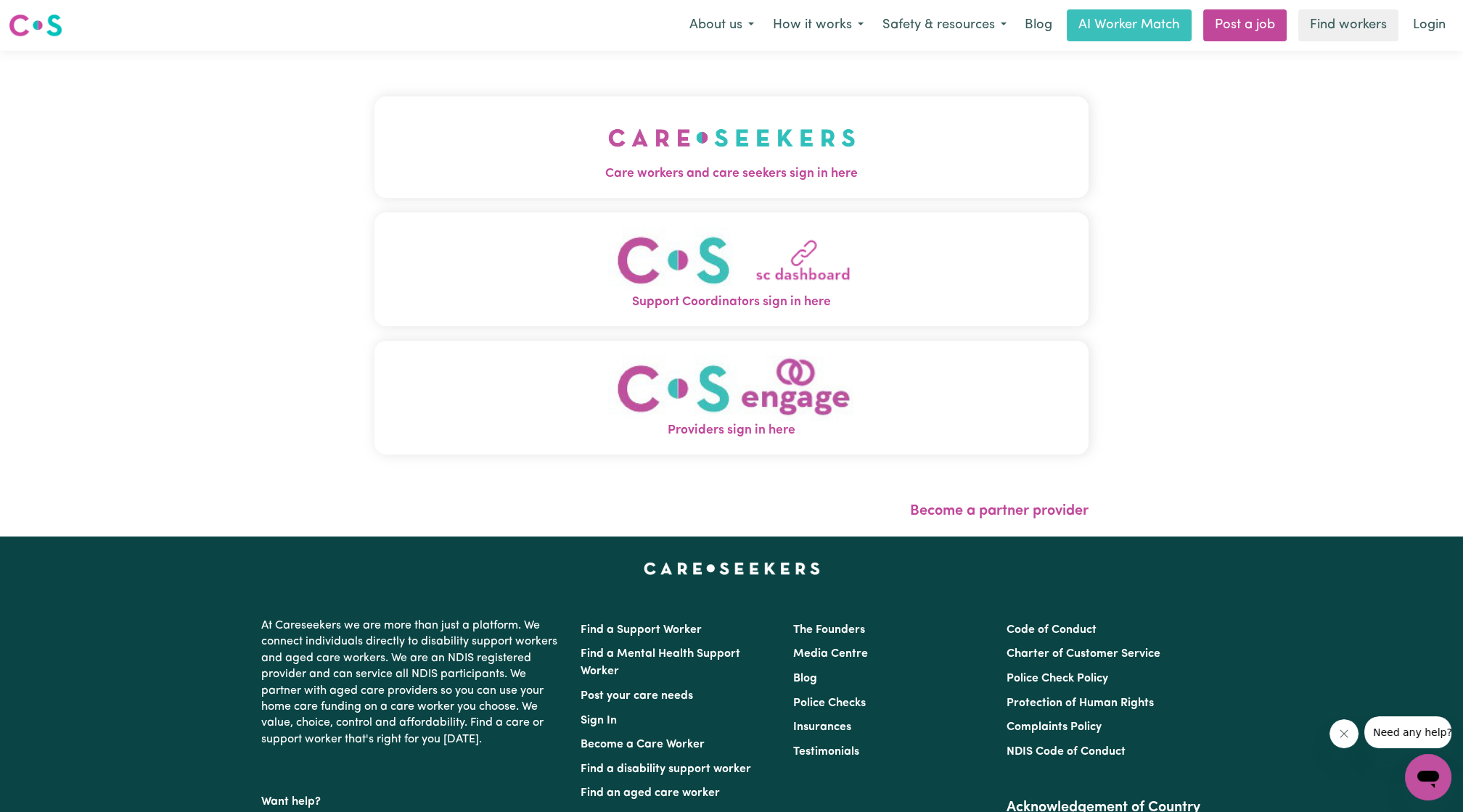
click at [710, 182] on span "Care workers and care seekers sign in here" at bounding box center [732, 174] width 714 height 19
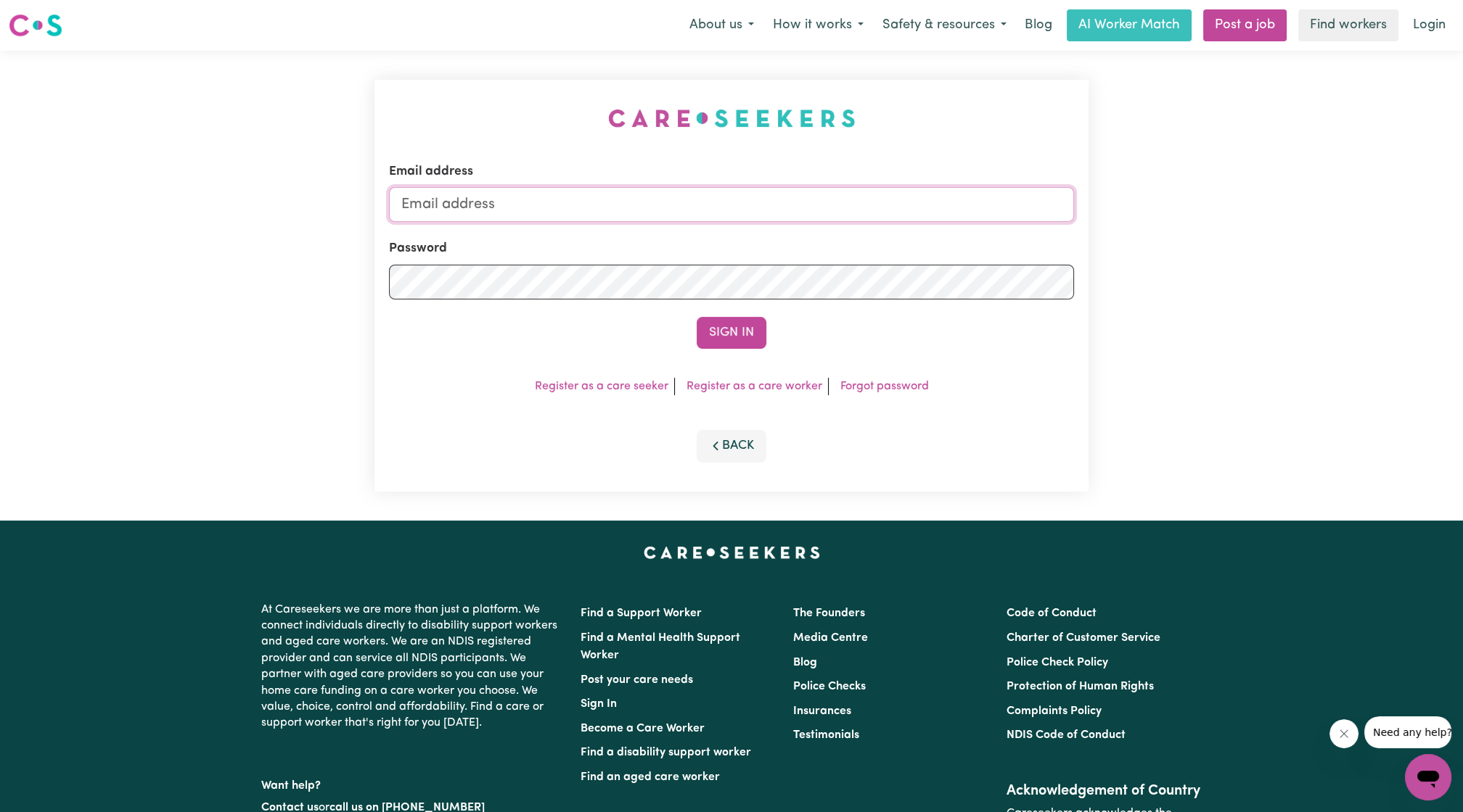
click at [726, 215] on input "Email address" at bounding box center [731, 204] width 685 height 35
drag, startPoint x: 532, startPoint y: 219, endPoint x: 842, endPoint y: 197, distance: 310.8
click at [726, 196] on input "[EMAIL_ADDRESS][PERSON_NAME][DOMAIN_NAME]" at bounding box center [731, 204] width 685 height 35
type input "[EMAIL_ADDRESS][DOMAIN_NAME]"
click at [726, 353] on div "Email address [EMAIL_ADDRESS][DOMAIN_NAME] Password Sign In Register as a care …" at bounding box center [732, 286] width 714 height 412
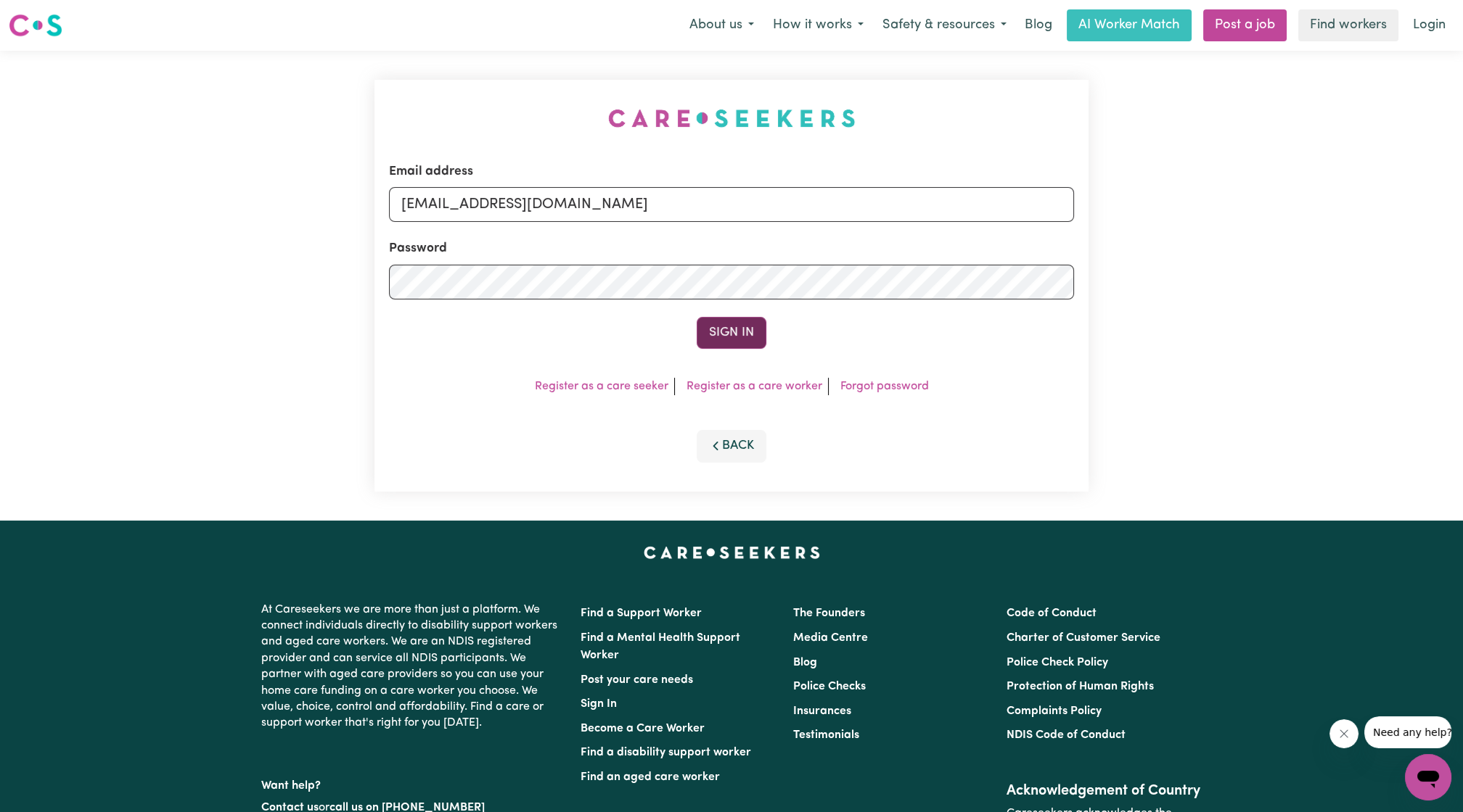
click at [726, 334] on button "Sign In" at bounding box center [731, 333] width 69 height 32
